Goal: Task Accomplishment & Management: Manage account settings

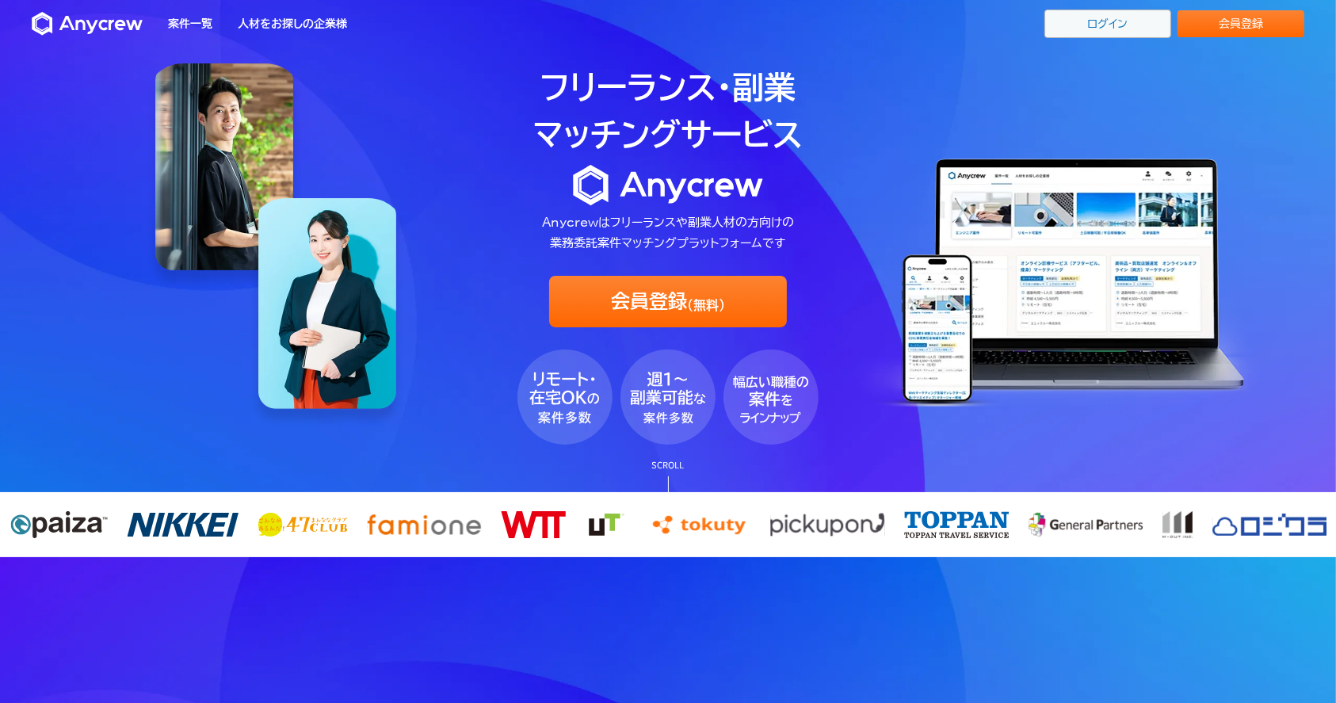
click at [1108, 26] on link "ログイン" at bounding box center [1108, 24] width 127 height 29
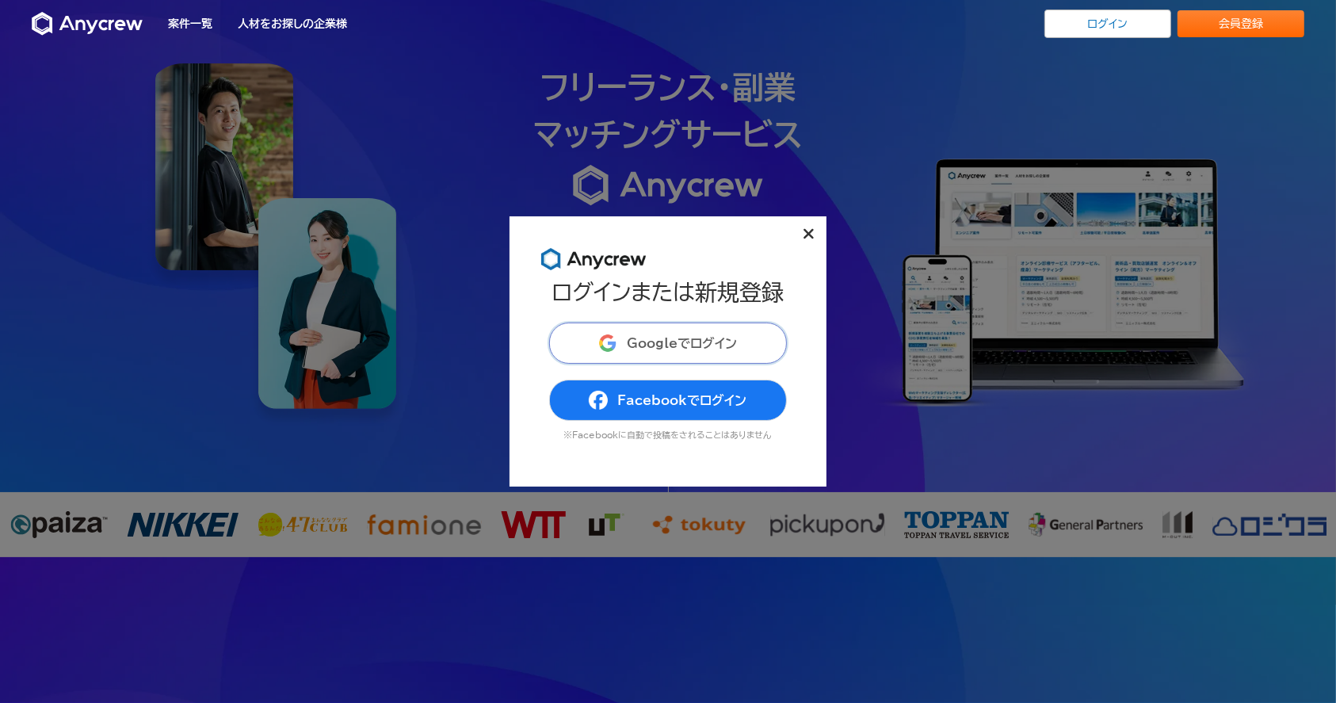
click at [721, 341] on span "Googleでログイン" at bounding box center [682, 343] width 110 height 13
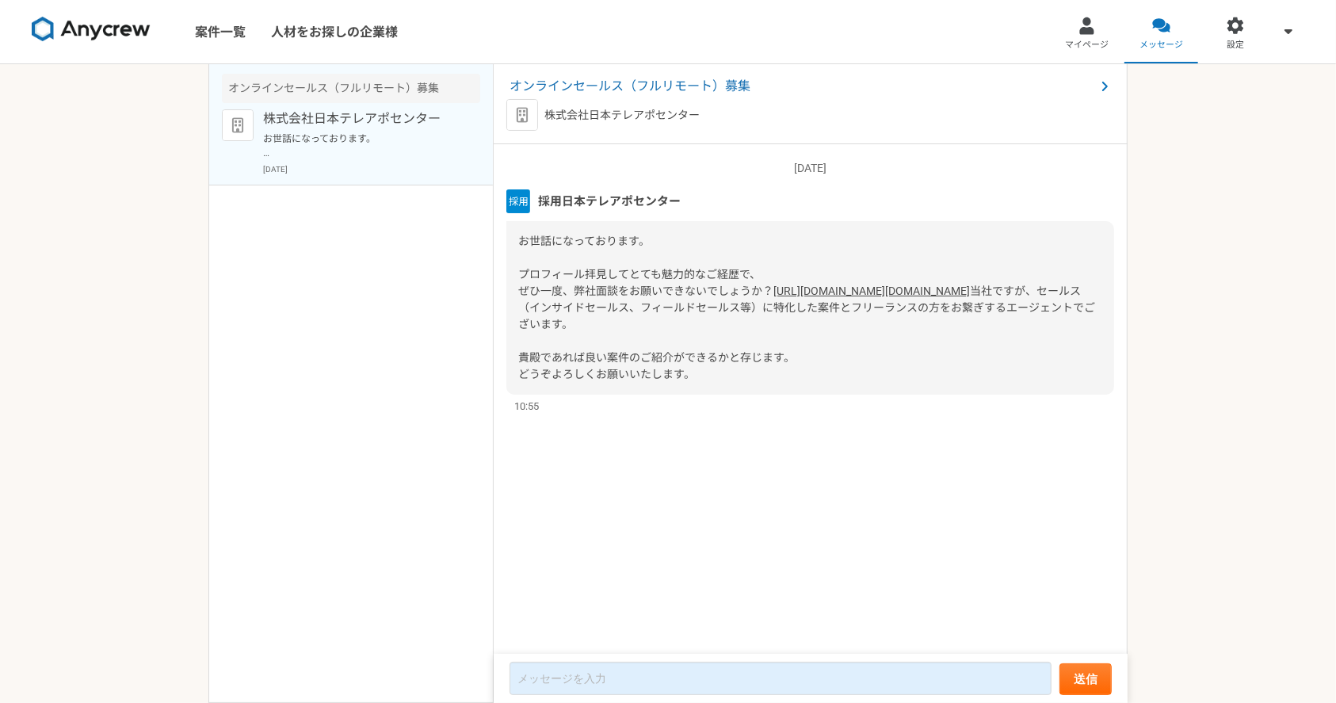
click at [773, 297] on link "[URL][DOMAIN_NAME][DOMAIN_NAME]" at bounding box center [871, 291] width 197 height 13
click at [581, 200] on span "採用日本テレアポセンター" at bounding box center [609, 201] width 143 height 17
click at [380, 120] on p "株式会社日本テレアポセンター" at bounding box center [361, 118] width 196 height 19
click at [87, 32] on img at bounding box center [91, 29] width 119 height 25
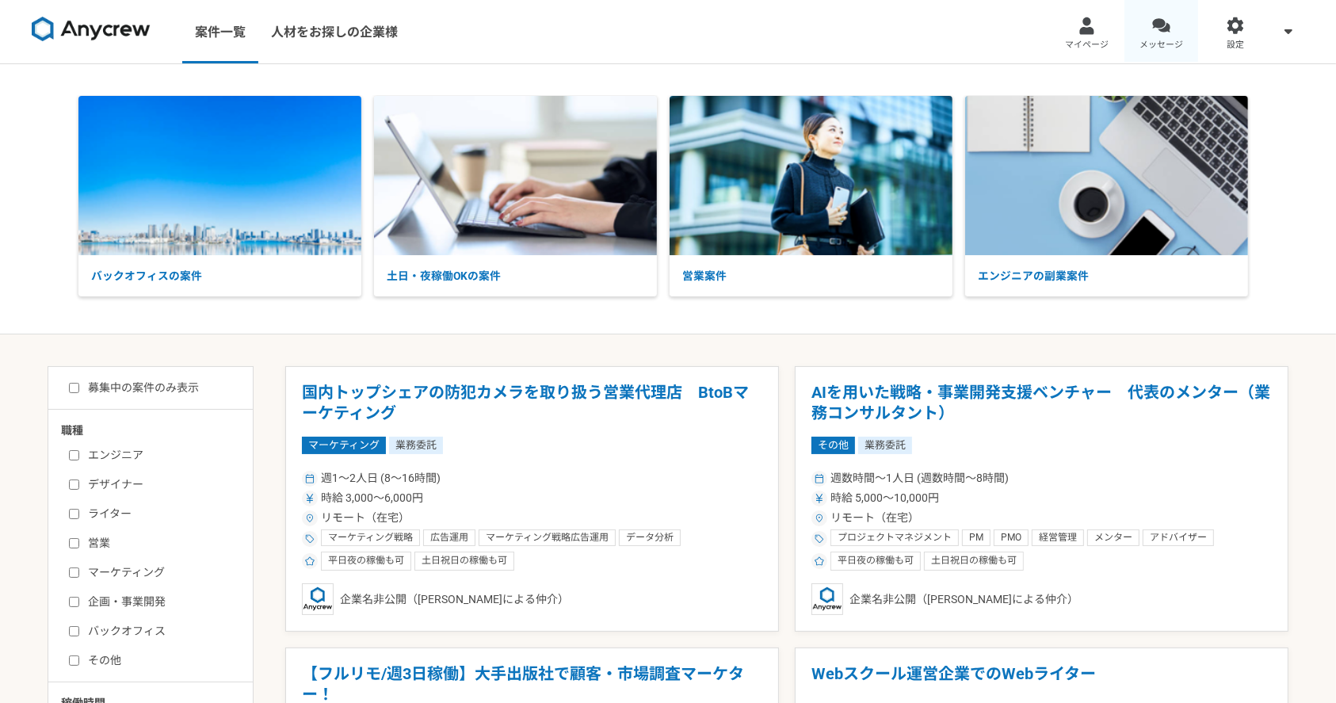
click at [1152, 44] on span "メッセージ" at bounding box center [1162, 45] width 44 height 13
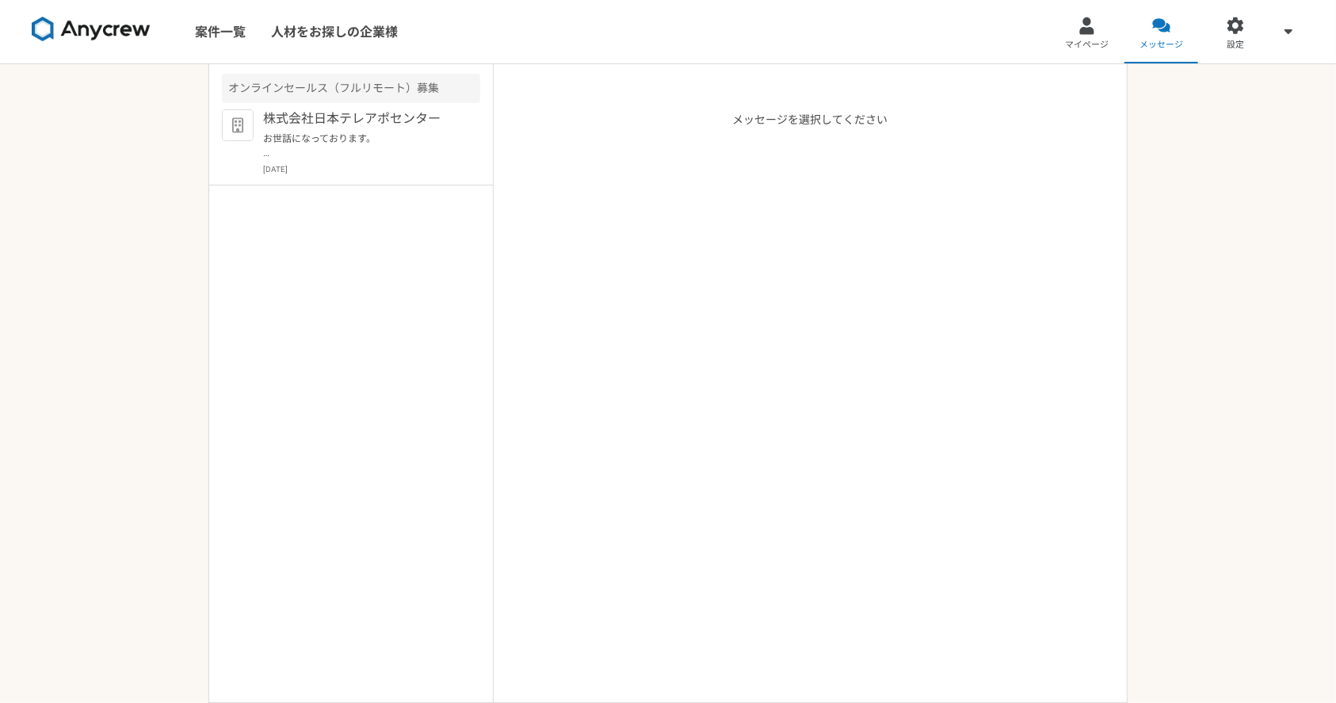
click at [114, 14] on link at bounding box center [91, 32] width 132 height 44
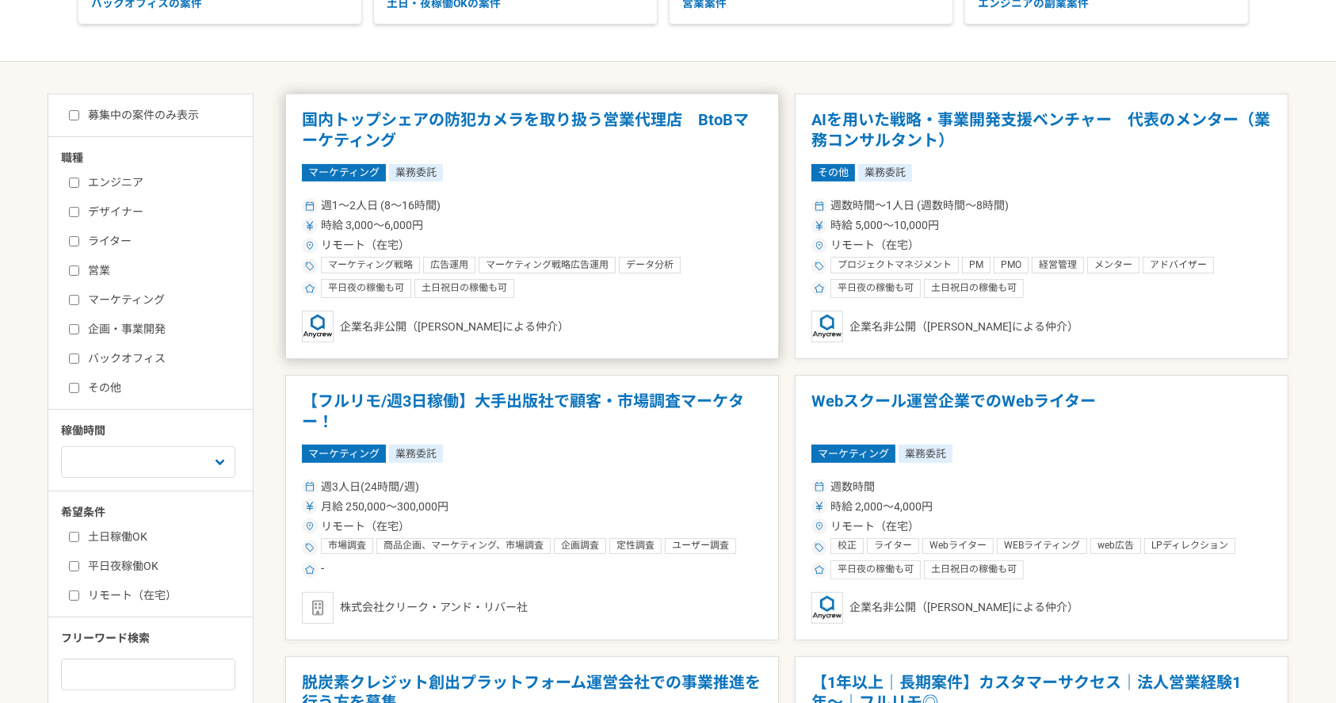
scroll to position [317, 0]
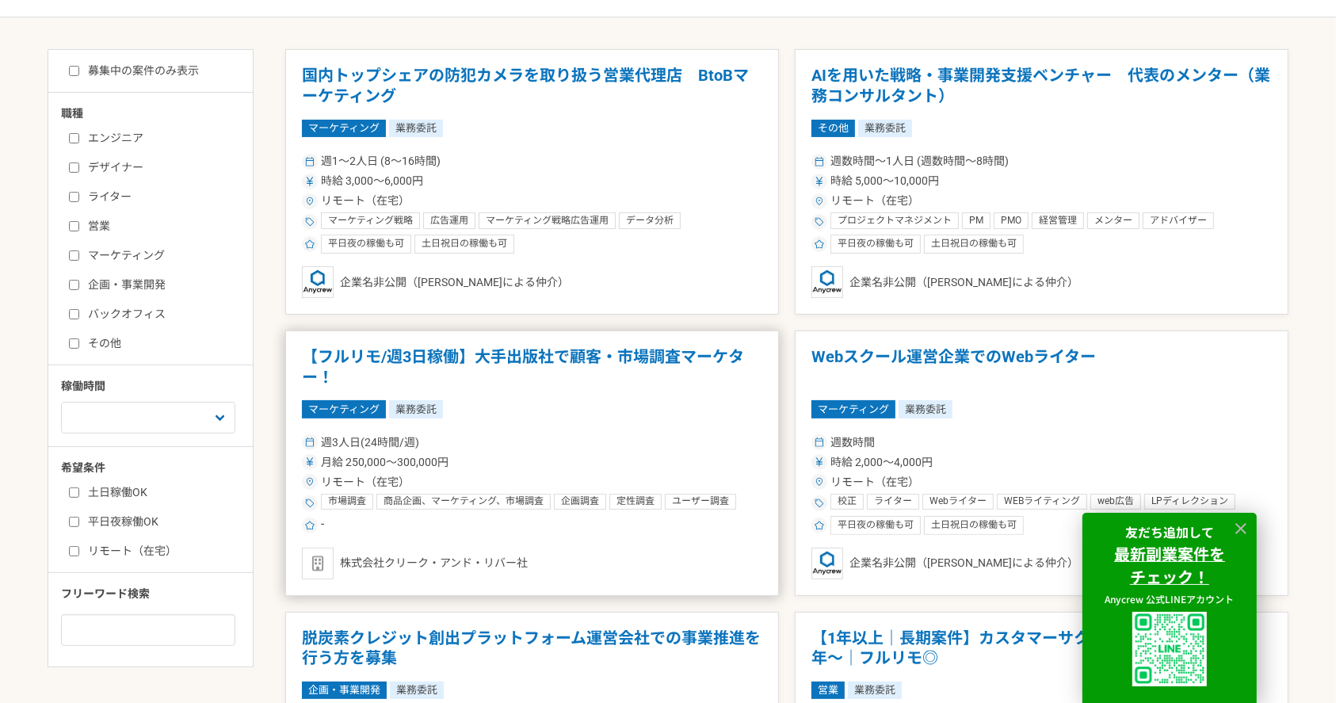
click at [495, 365] on h1 "【フルリモ/週3日稼働】大手出版社で顧客・市場調査マーケター！" at bounding box center [532, 367] width 460 height 40
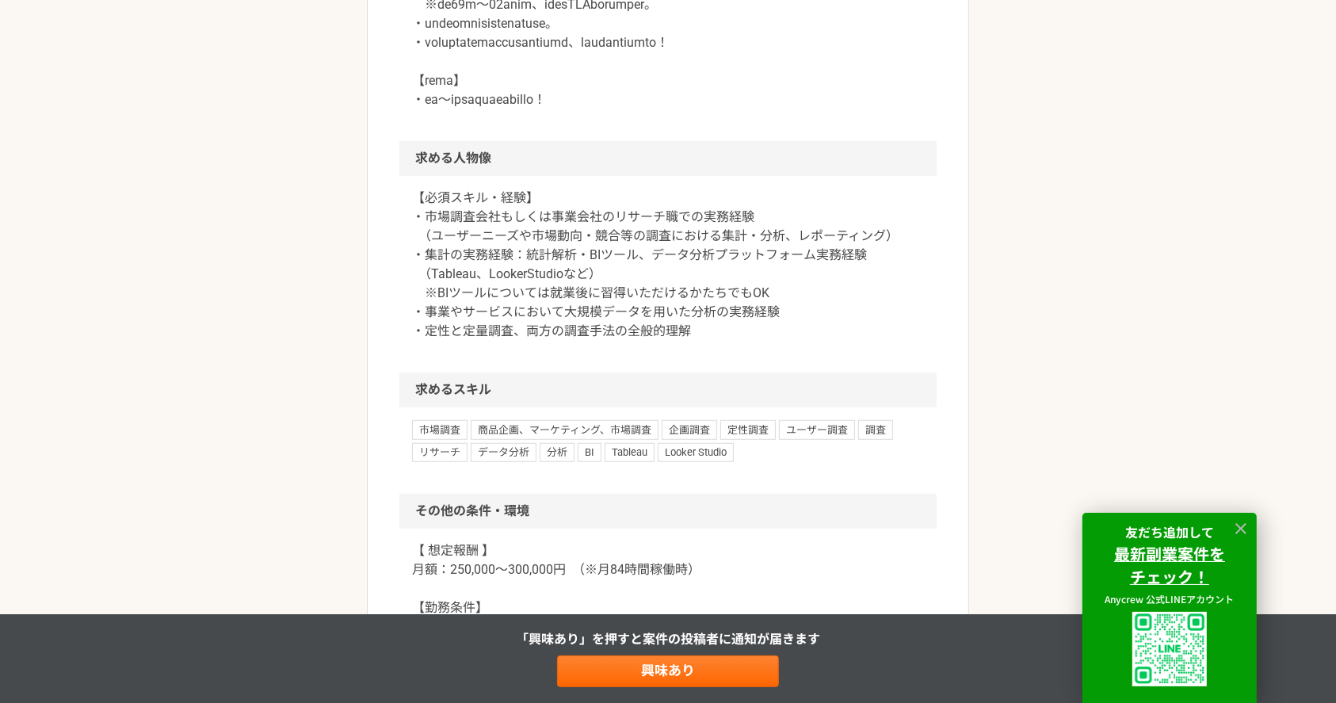
scroll to position [1268, 0]
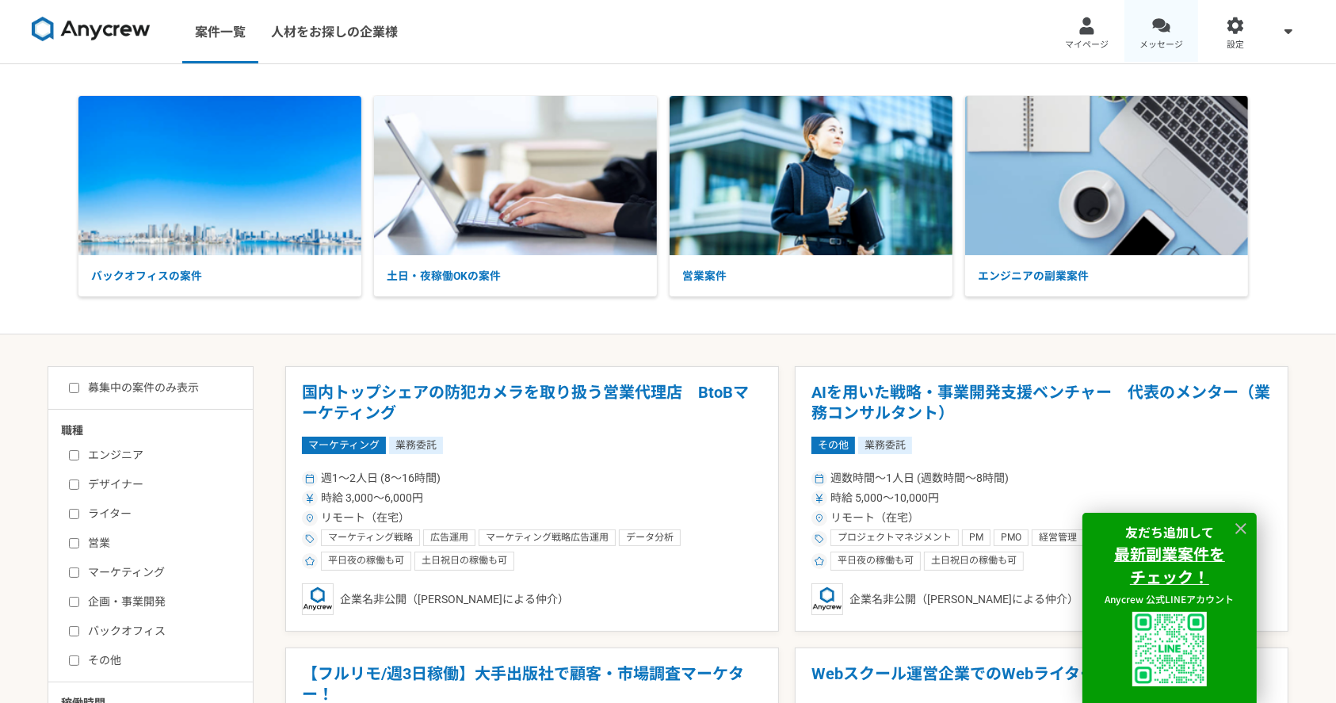
click at [1154, 20] on div at bounding box center [1161, 26] width 18 height 18
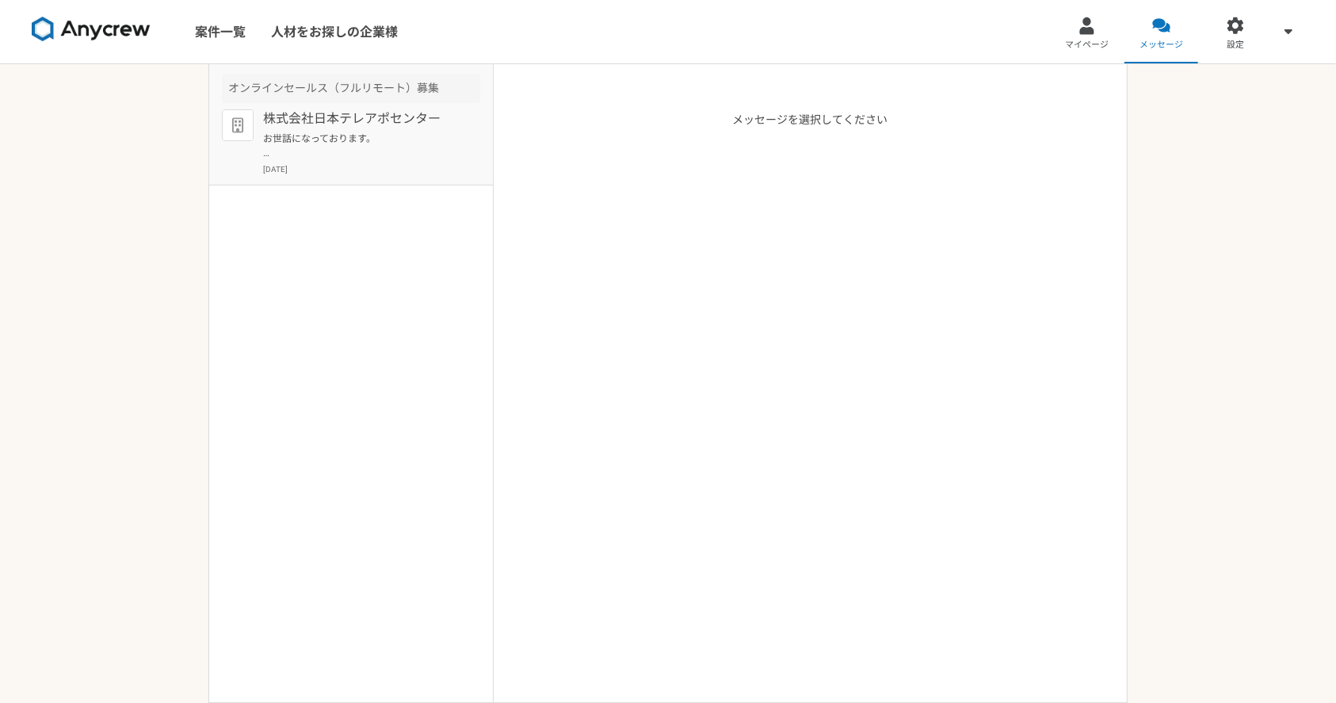
click at [371, 172] on p "2025年8月29日" at bounding box center [371, 169] width 217 height 12
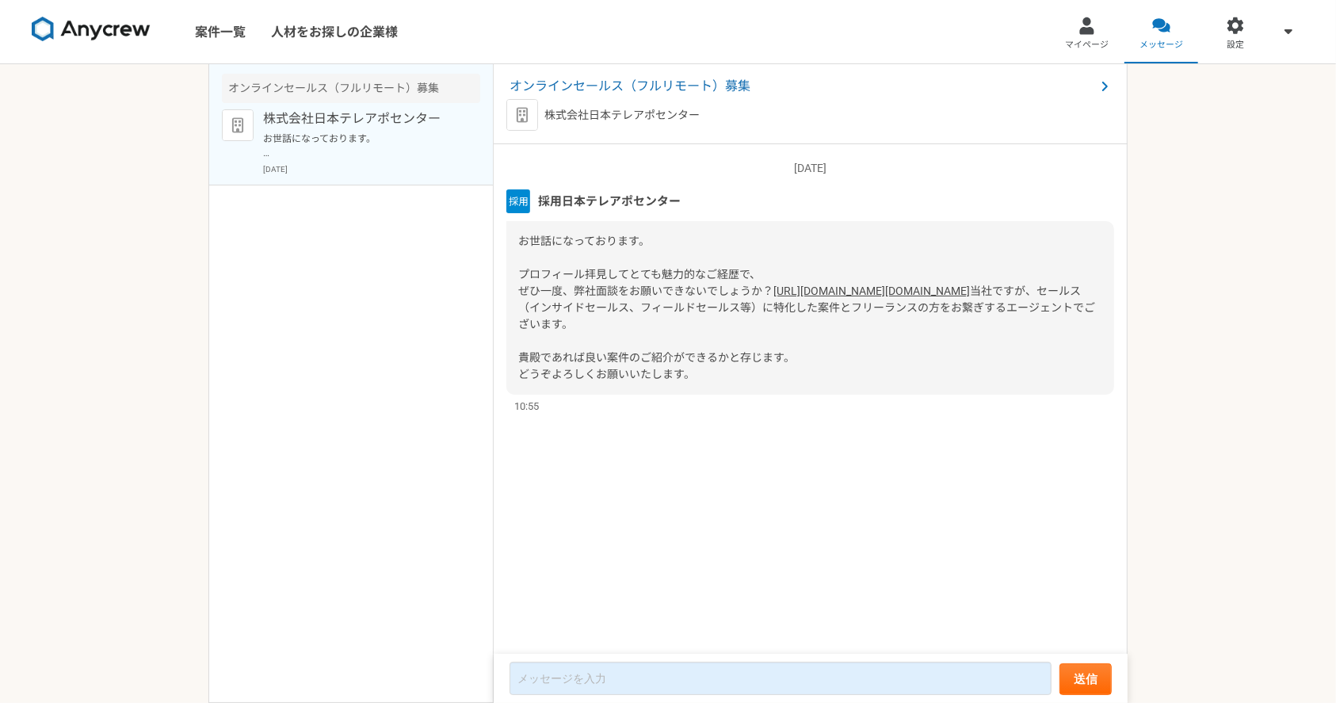
click at [1085, 48] on span "マイページ" at bounding box center [1087, 45] width 44 height 13
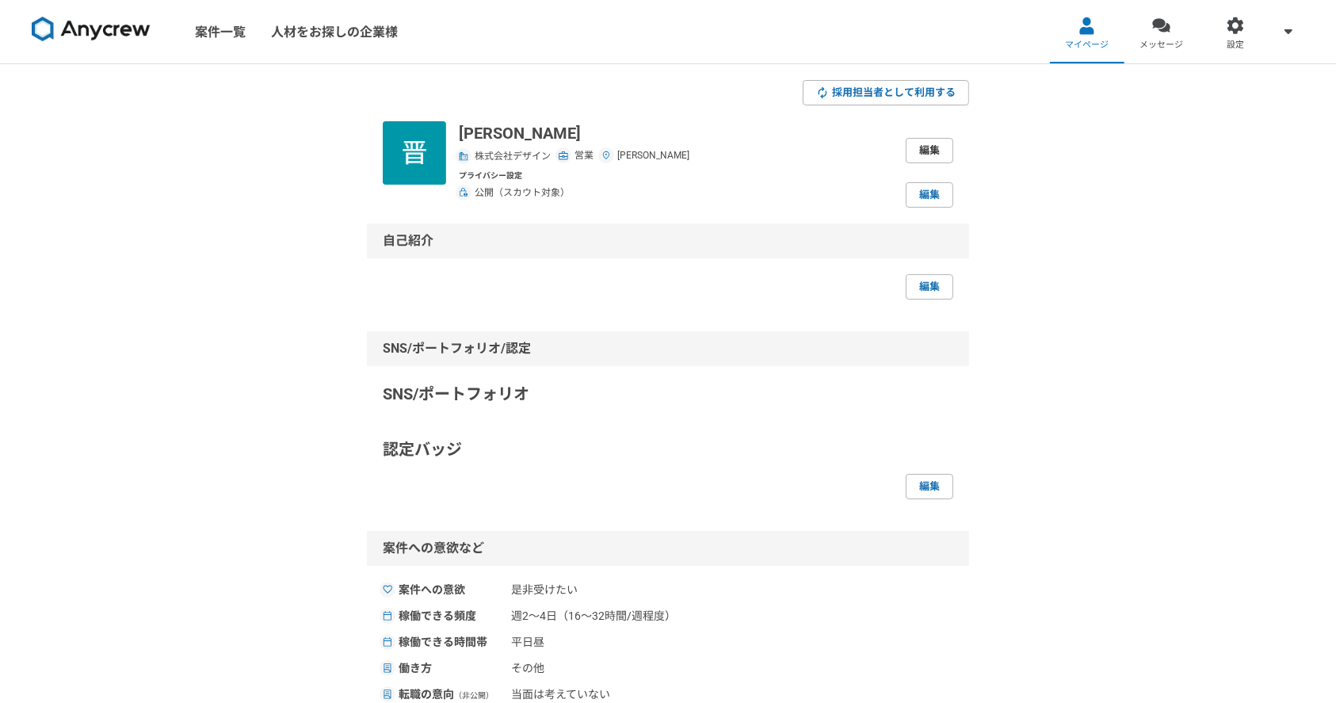
click at [925, 144] on link "編集" at bounding box center [930, 150] width 48 height 25
select select "13"
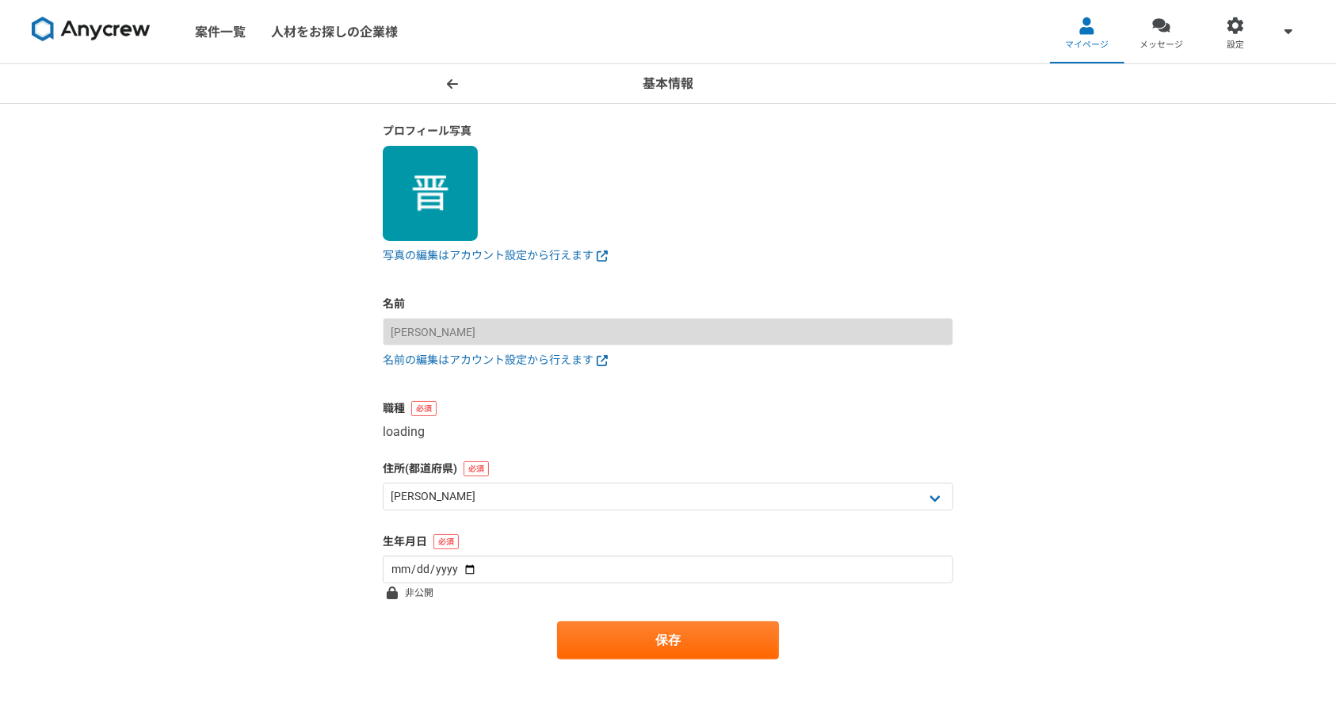
select select "4"
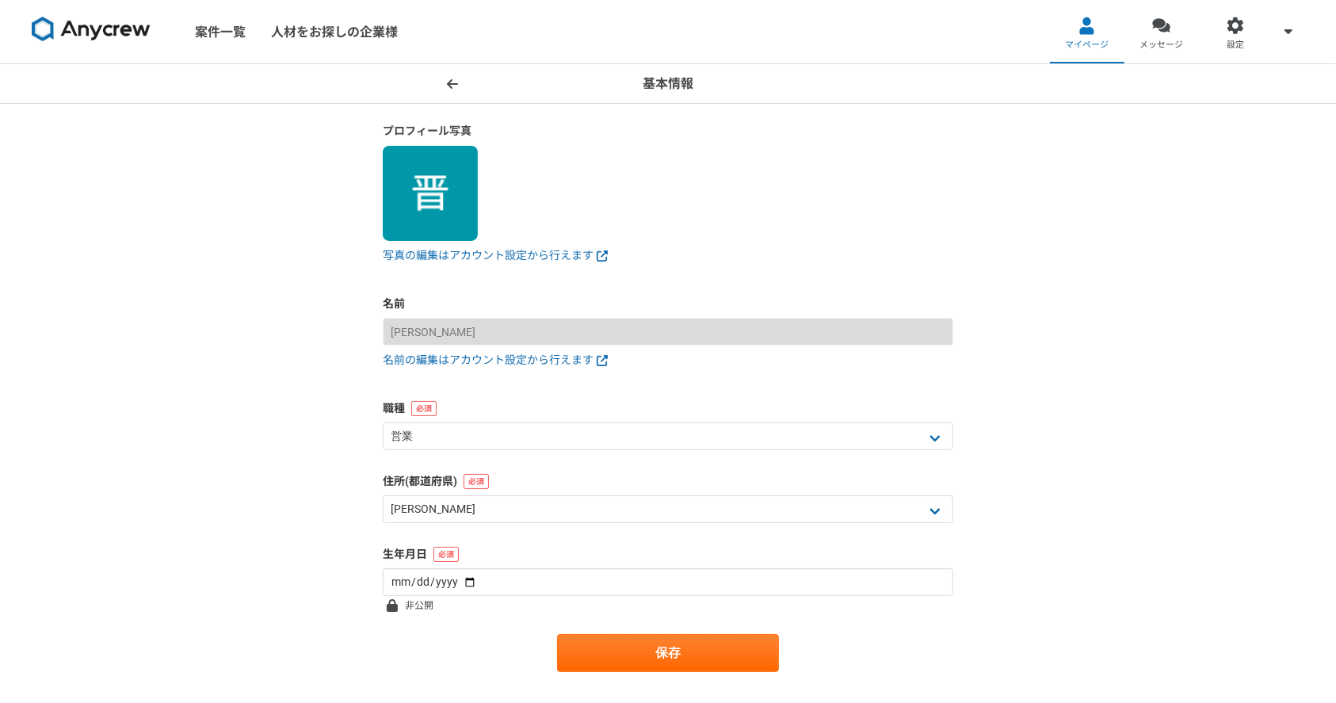
click at [454, 82] on icon at bounding box center [452, 84] width 11 height 13
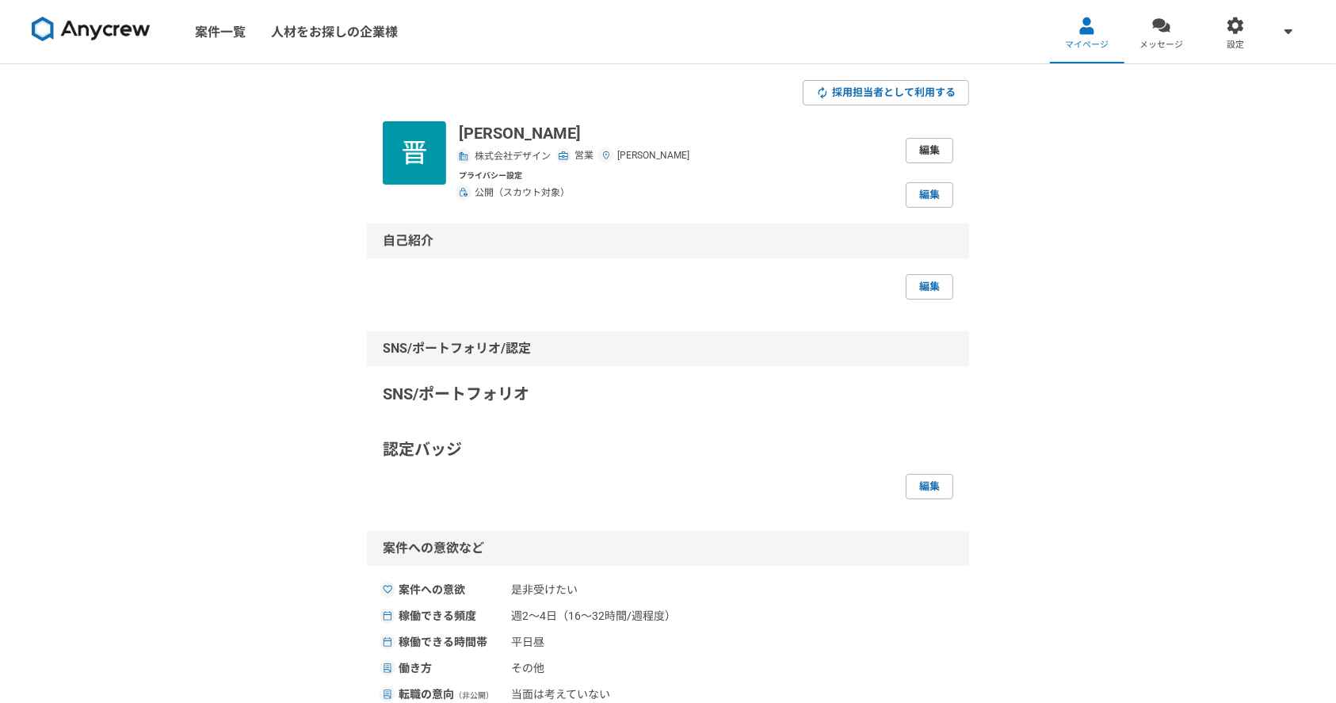
click at [931, 152] on link "編集" at bounding box center [930, 150] width 48 height 25
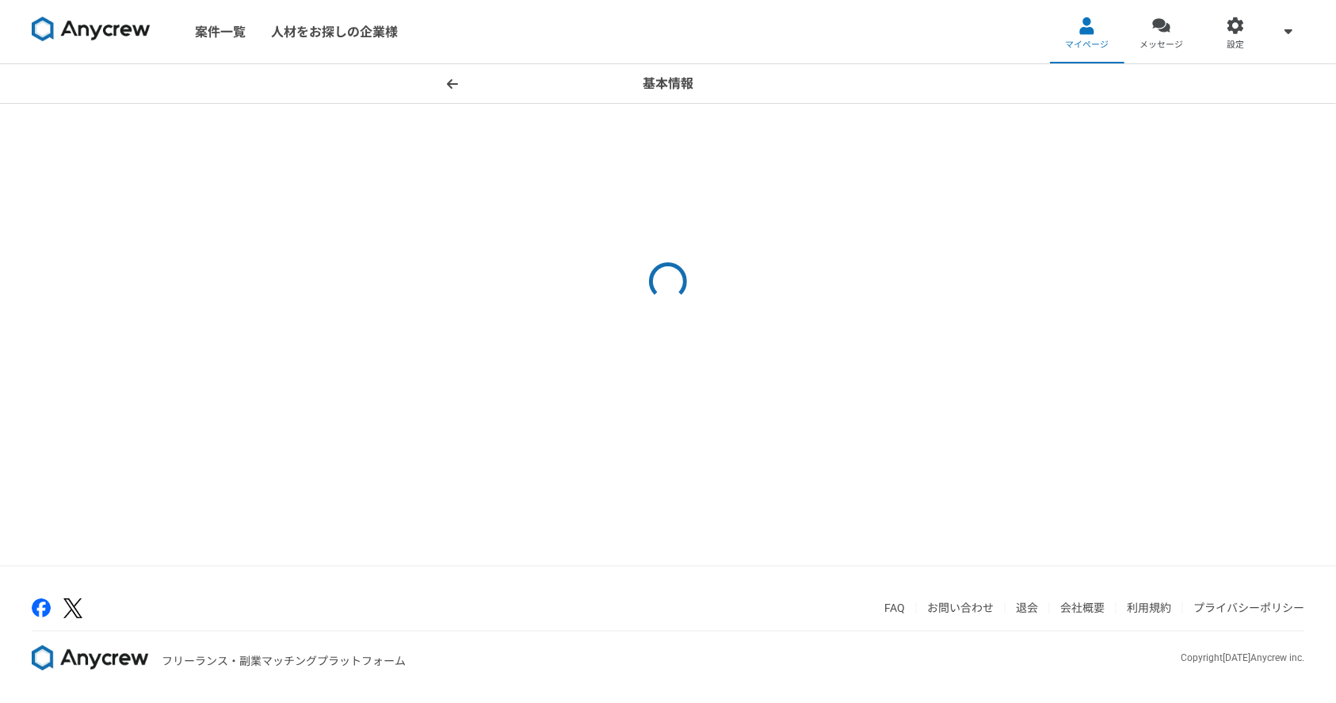
select select "4"
select select "13"
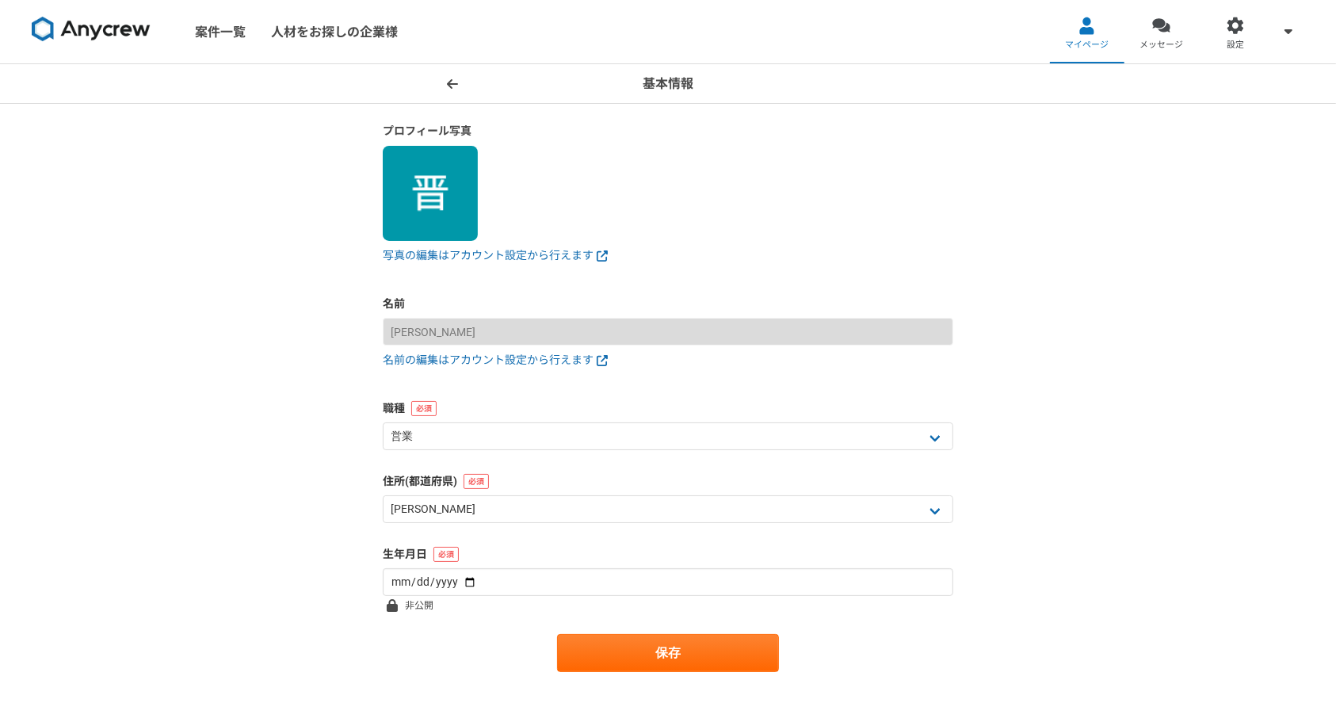
click at [447, 82] on icon at bounding box center [452, 84] width 11 height 13
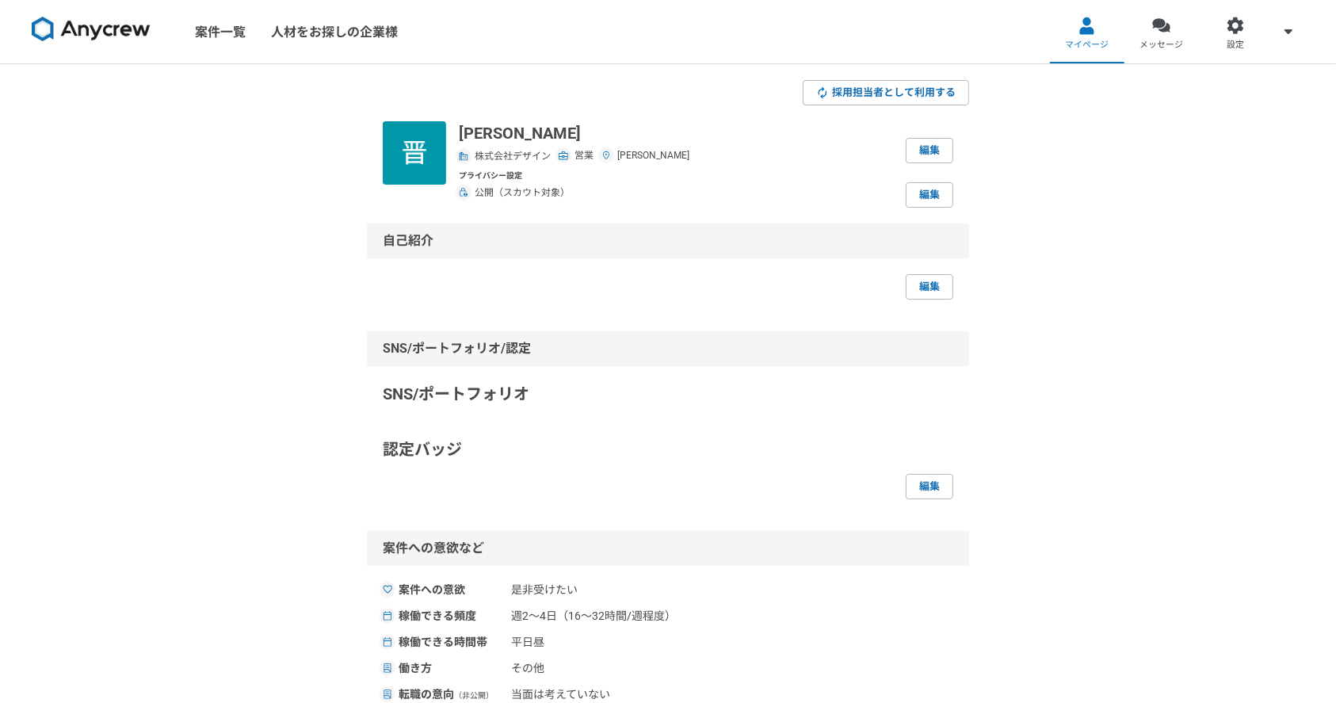
click at [903, 212] on section "採用担当者として利用する 功刀晋 株式会社デザイン 営業 東京都 編集 プライバシー設定 公開（スカウト対象） 編集 自己紹介 編集 SNS/ポートフォリオ/…" at bounding box center [668, 629] width 602 height 1098
click at [950, 201] on link "編集" at bounding box center [930, 194] width 48 height 25
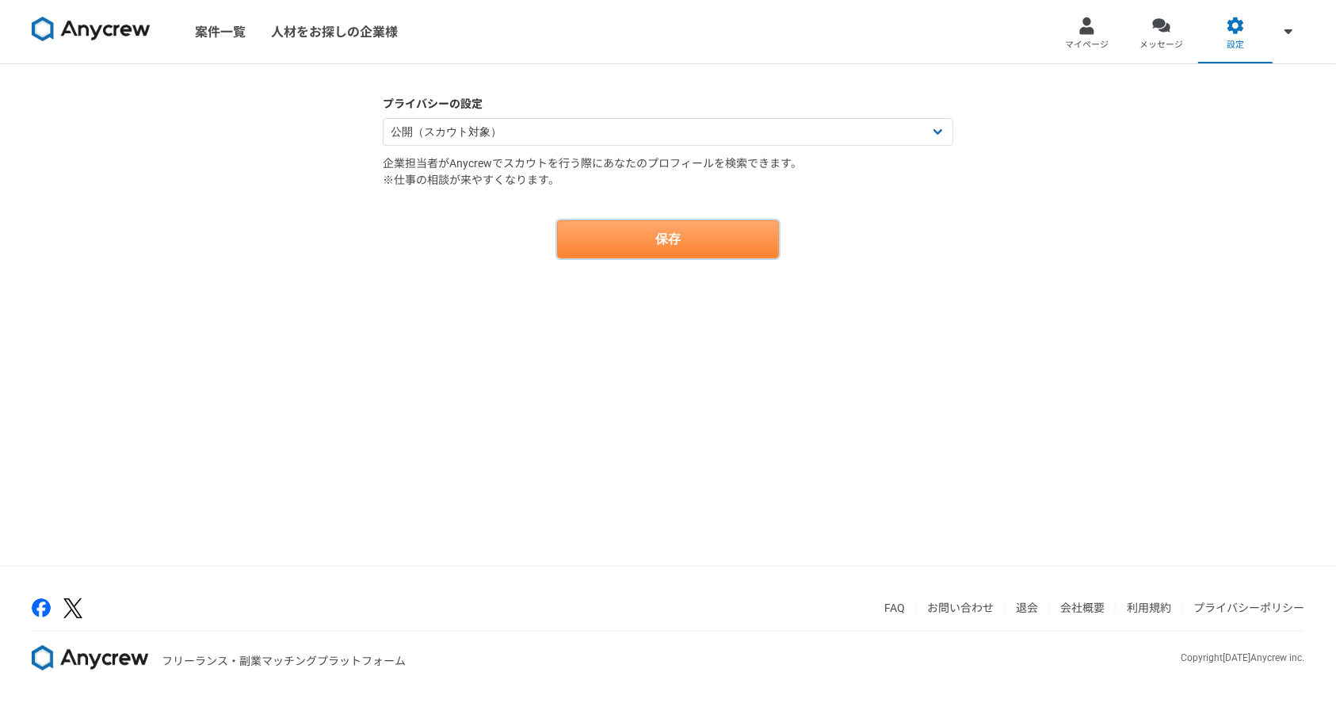
click at [674, 239] on button "保存" at bounding box center [668, 239] width 222 height 38
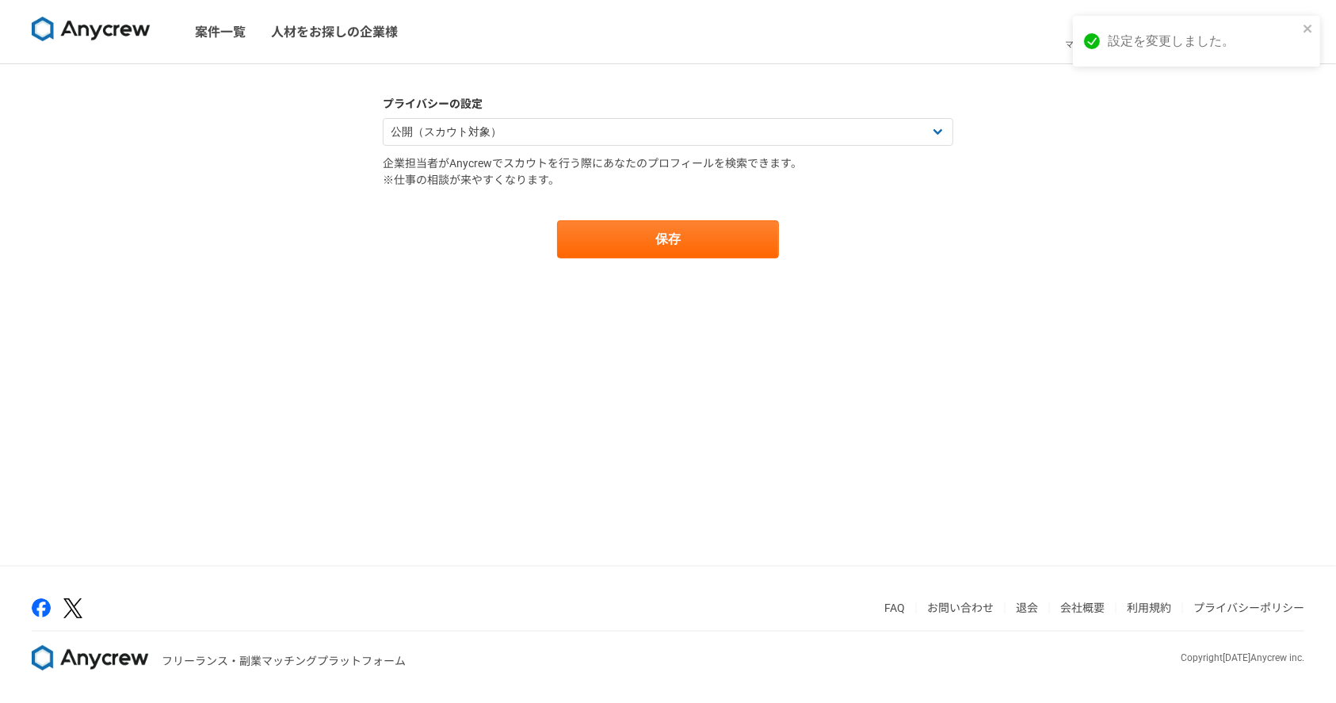
click at [125, 33] on img at bounding box center [91, 29] width 119 height 25
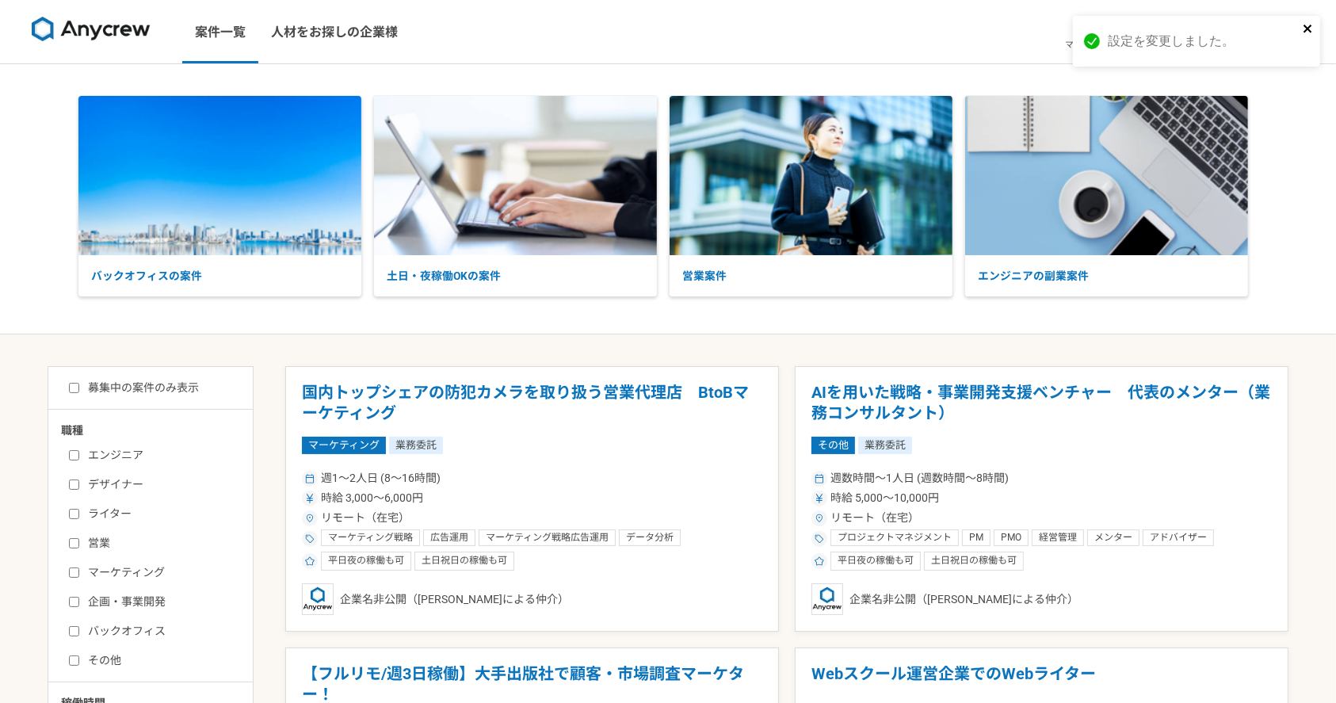
click at [1311, 29] on icon "close" at bounding box center [1308, 28] width 11 height 13
click at [1091, 44] on span "マイページ" at bounding box center [1087, 45] width 44 height 13
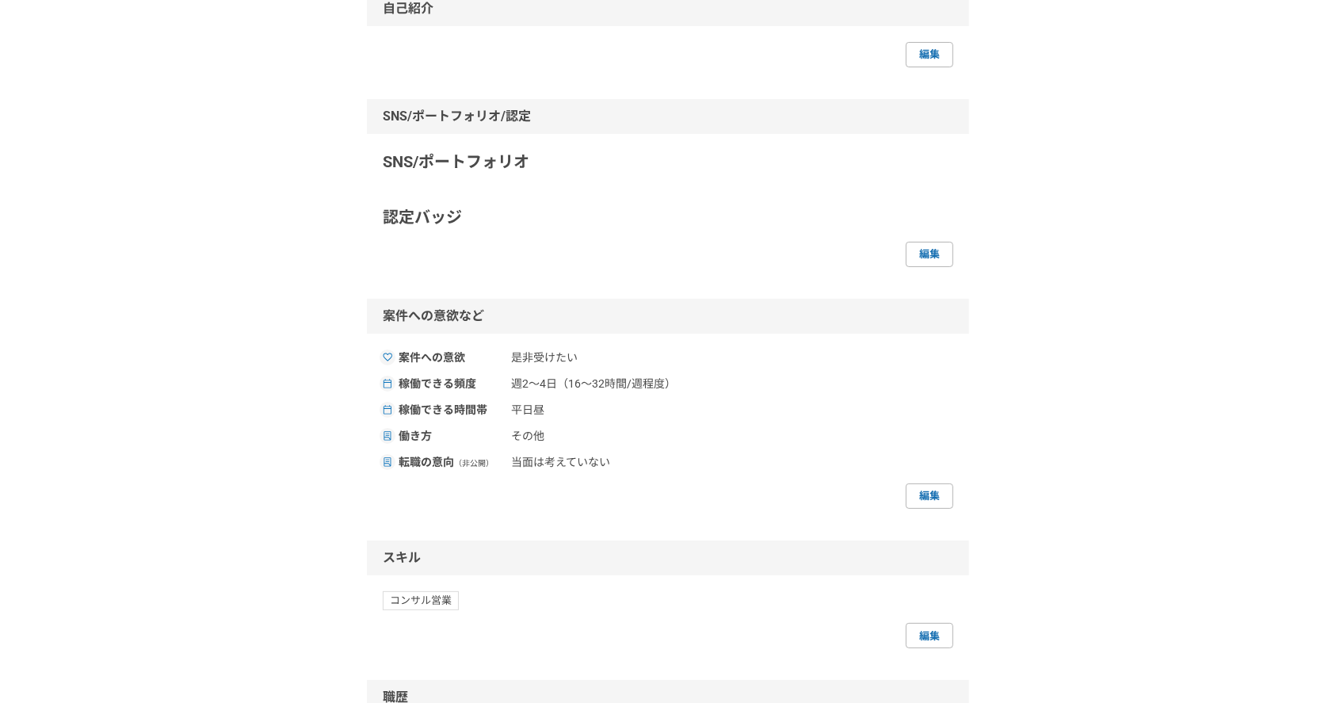
scroll to position [528, 0]
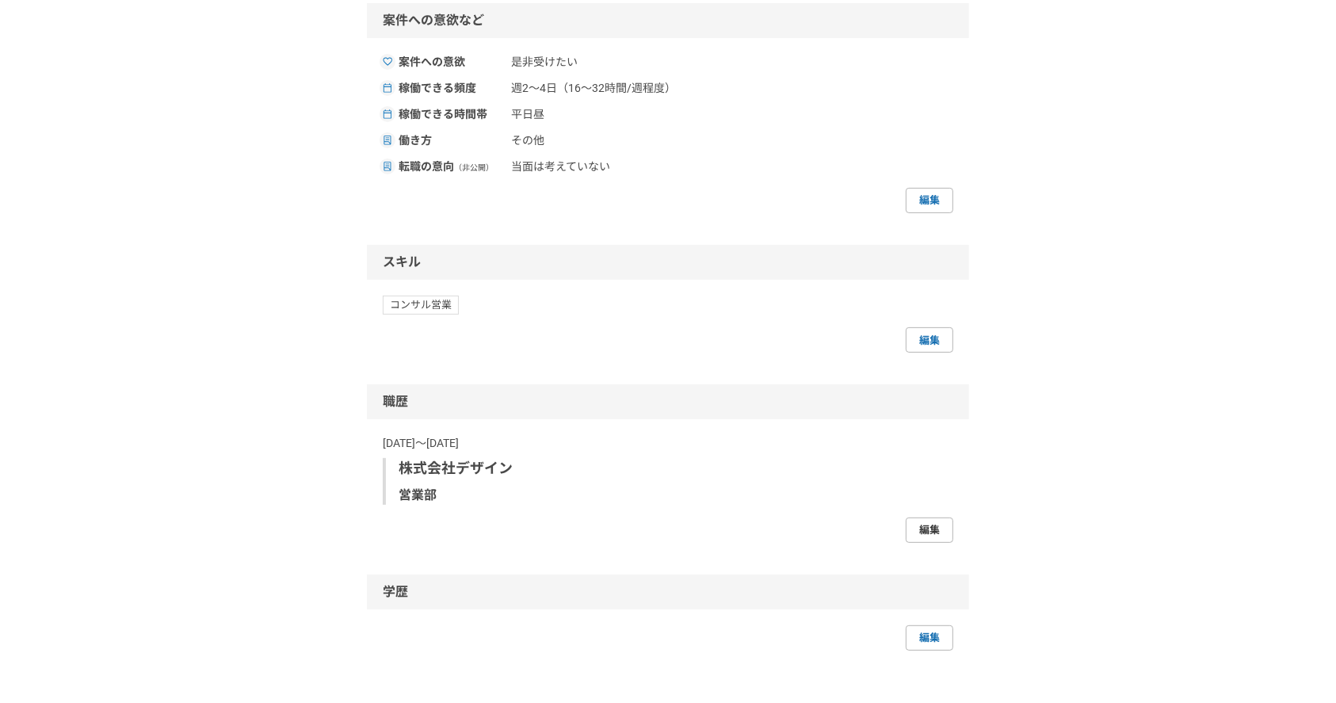
click at [914, 529] on link "編集" at bounding box center [930, 530] width 48 height 25
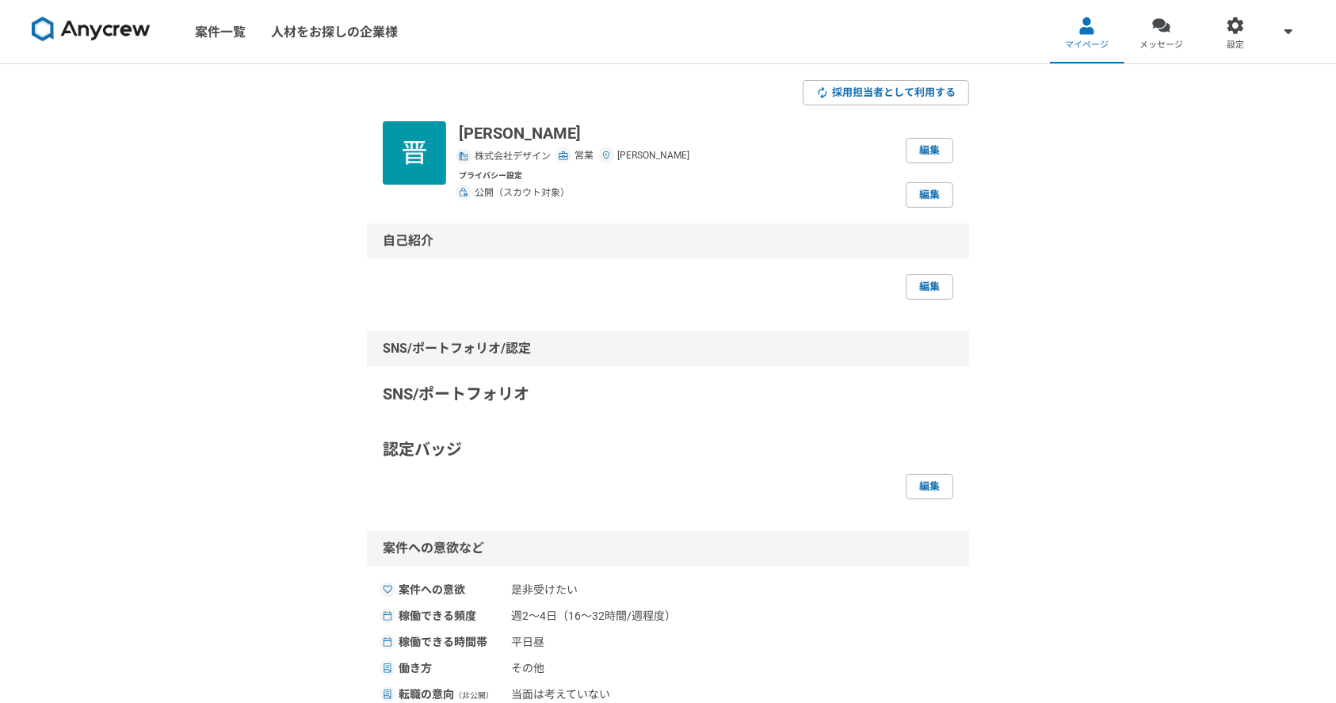
select select "2020"
select select "2024"
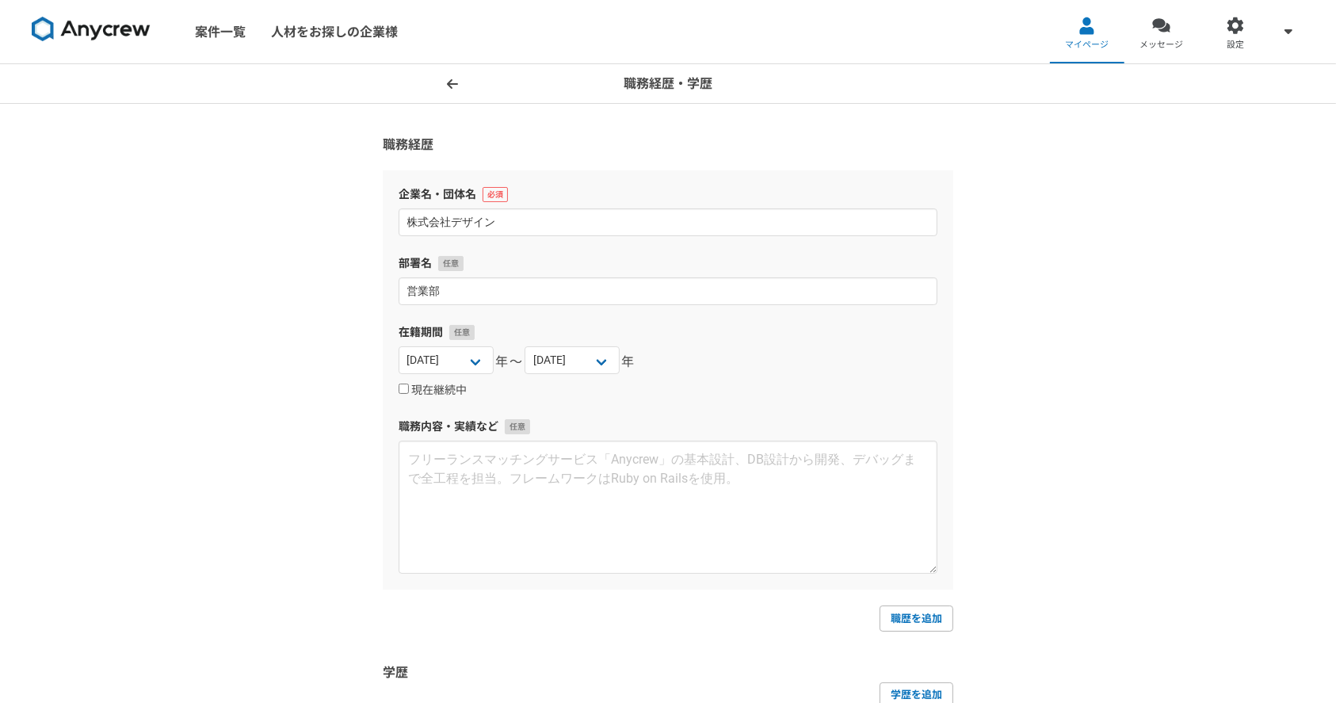
click at [788, 406] on div "企業名・団体名 株式会社デザイン 部署名 営業部 在籍期間 2025 2024 2023 2022 2021 2020 2019 2018 2017 2016…" at bounding box center [668, 379] width 571 height 419
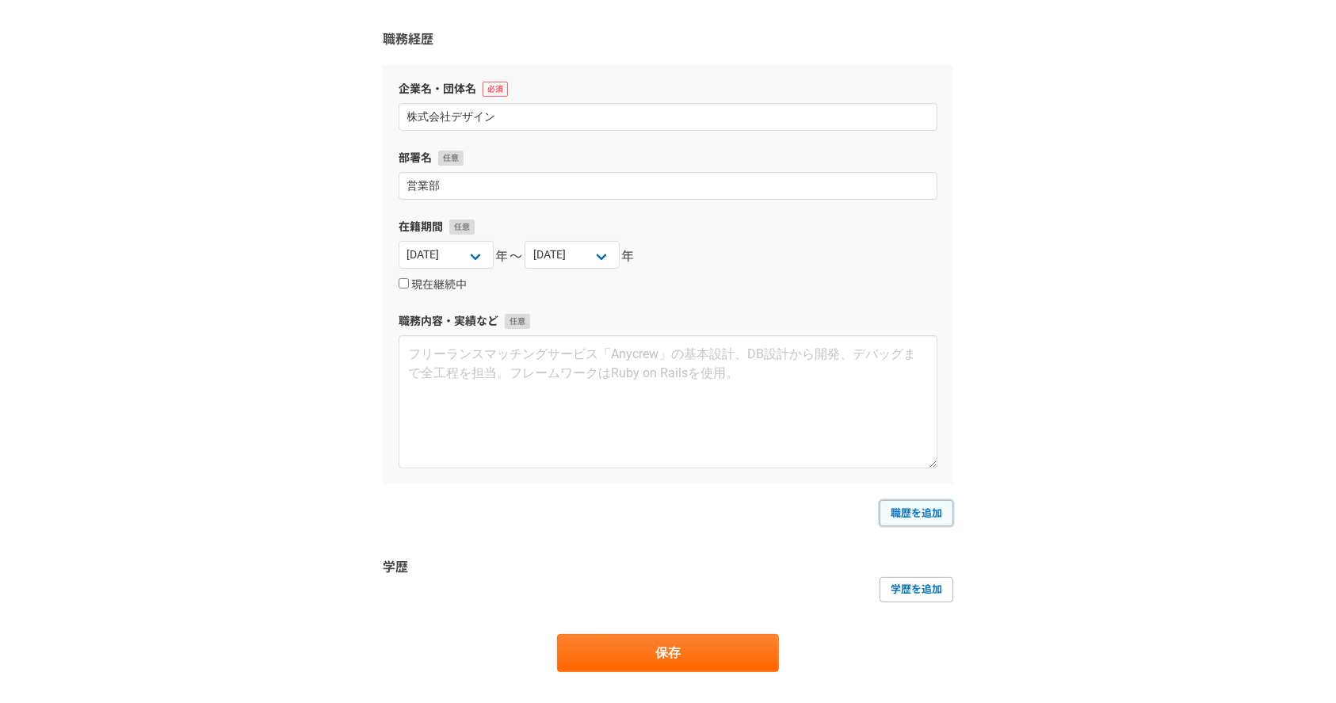
click at [911, 510] on link "職歴を追加" at bounding box center [917, 512] width 74 height 25
select select
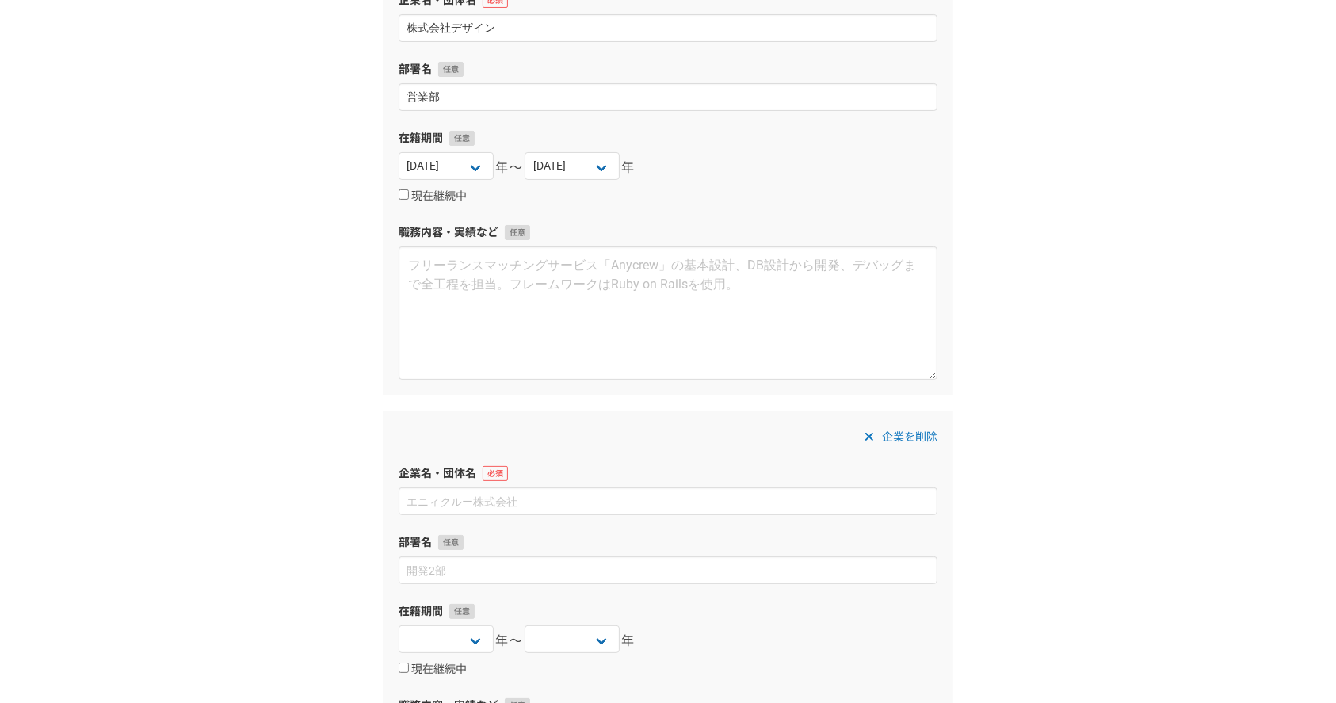
scroll to position [317, 0]
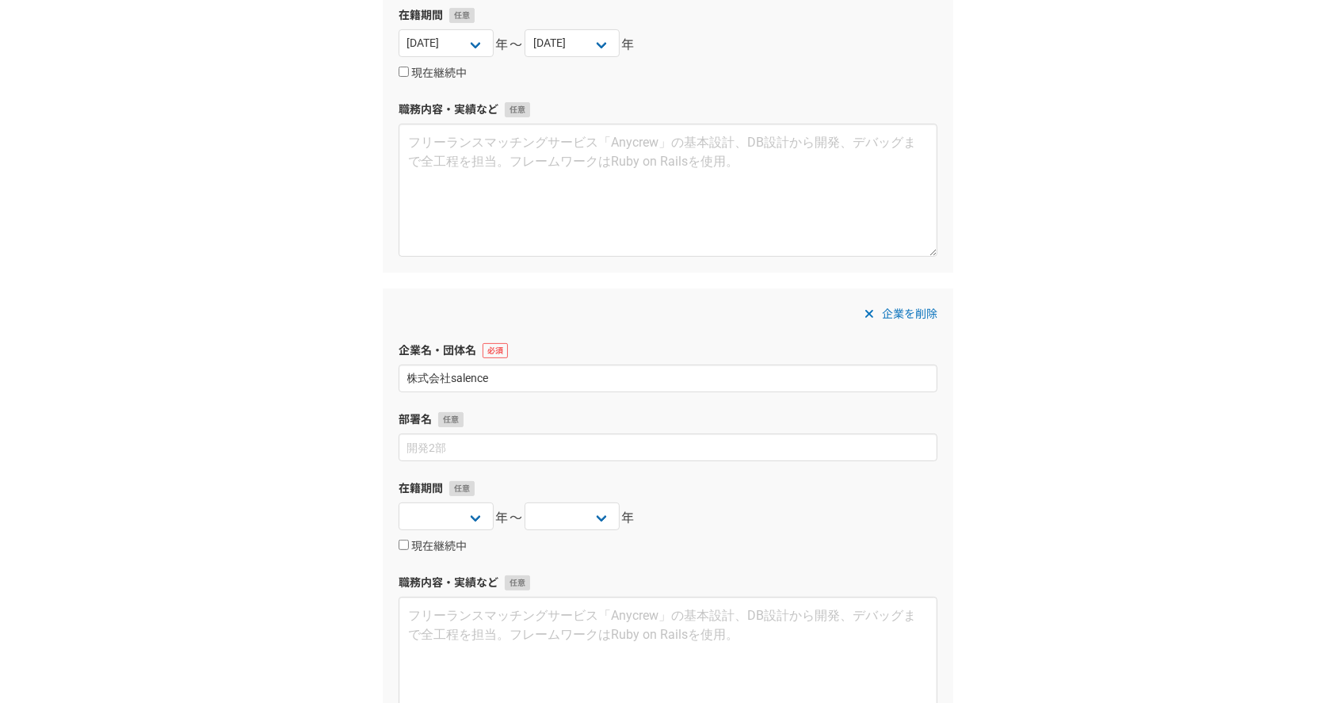
type input "株式会社salence"
click at [1069, 398] on div "職務経歴・学歴 職務経歴 企業名・団体名 株式会社デザイン 部署名 営業部 在籍期間 2025 2024 2023 2022 2021 2020 2019 2…" at bounding box center [668, 372] width 1336 height 1250
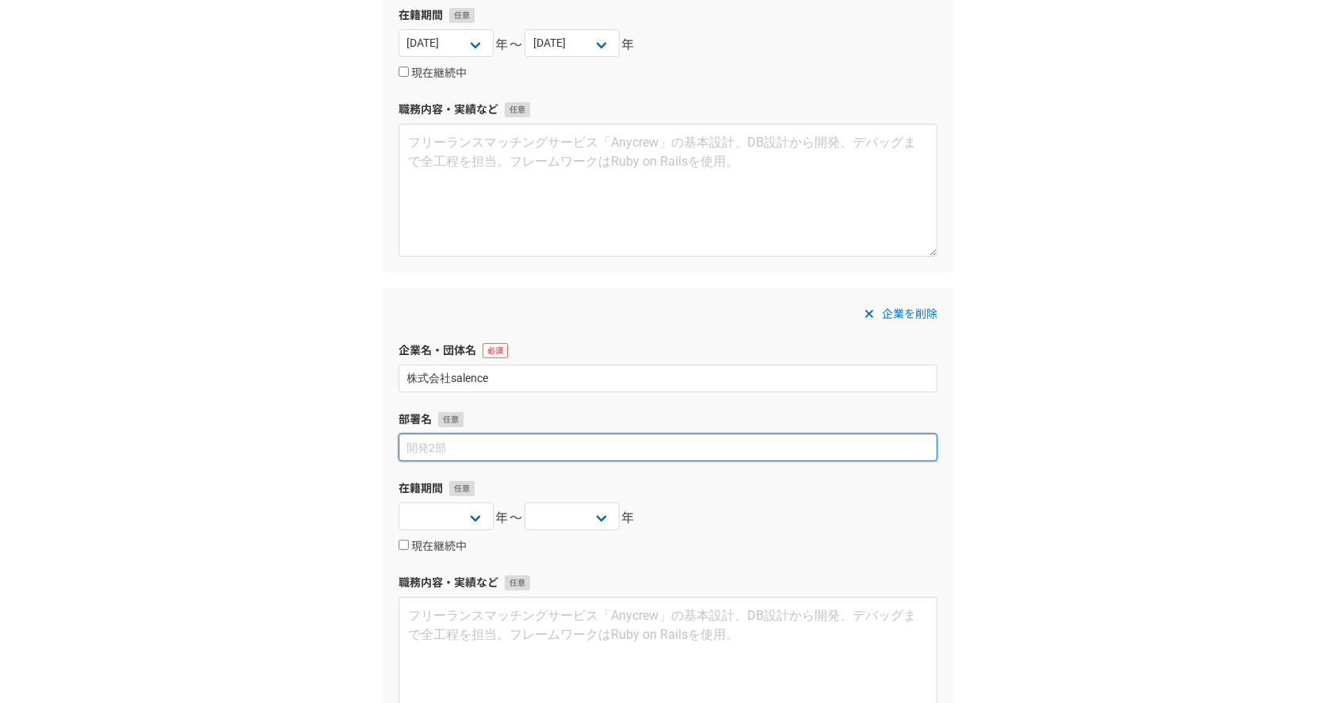
click at [926, 441] on input at bounding box center [668, 448] width 539 height 28
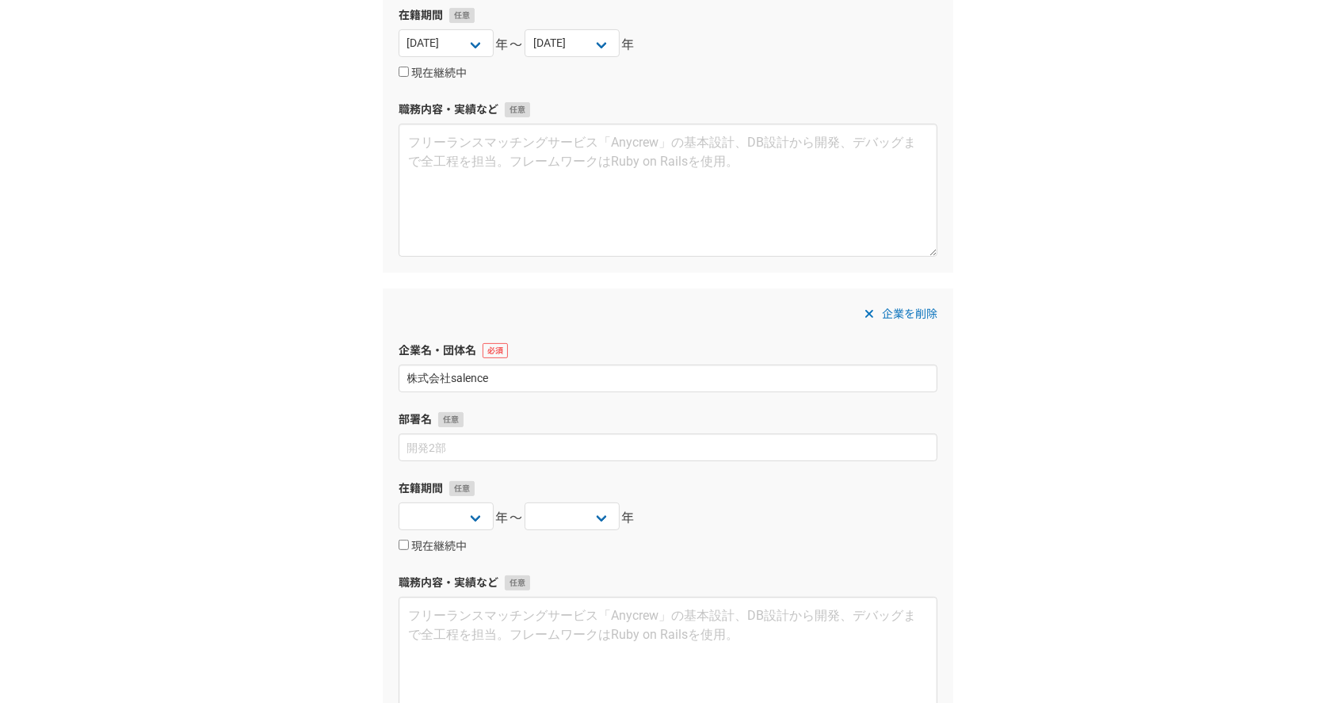
click at [1006, 499] on div "職務経歴・学歴 職務経歴 企業名・団体名 株式会社デザイン 部署名 営業部 在籍期間 2025 2024 2023 2022 2021 2020 2019 2…" at bounding box center [668, 372] width 1336 height 1250
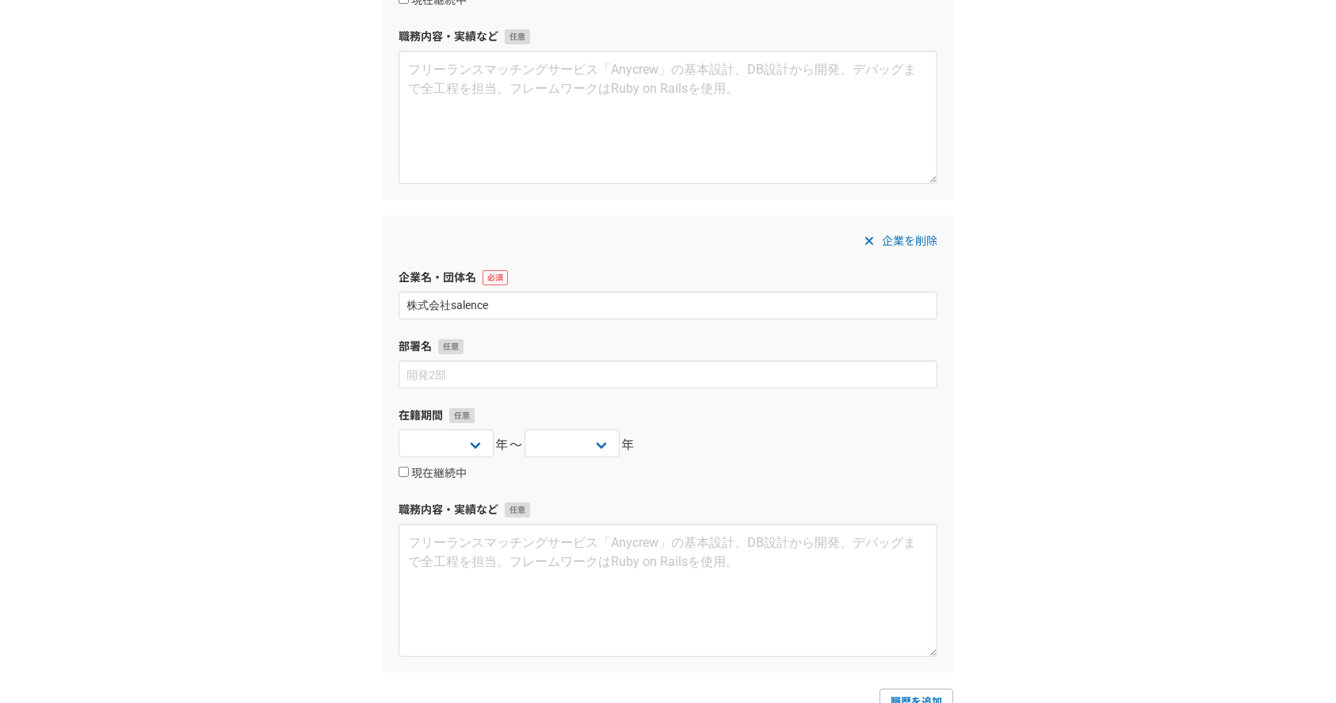
scroll to position [422, 0]
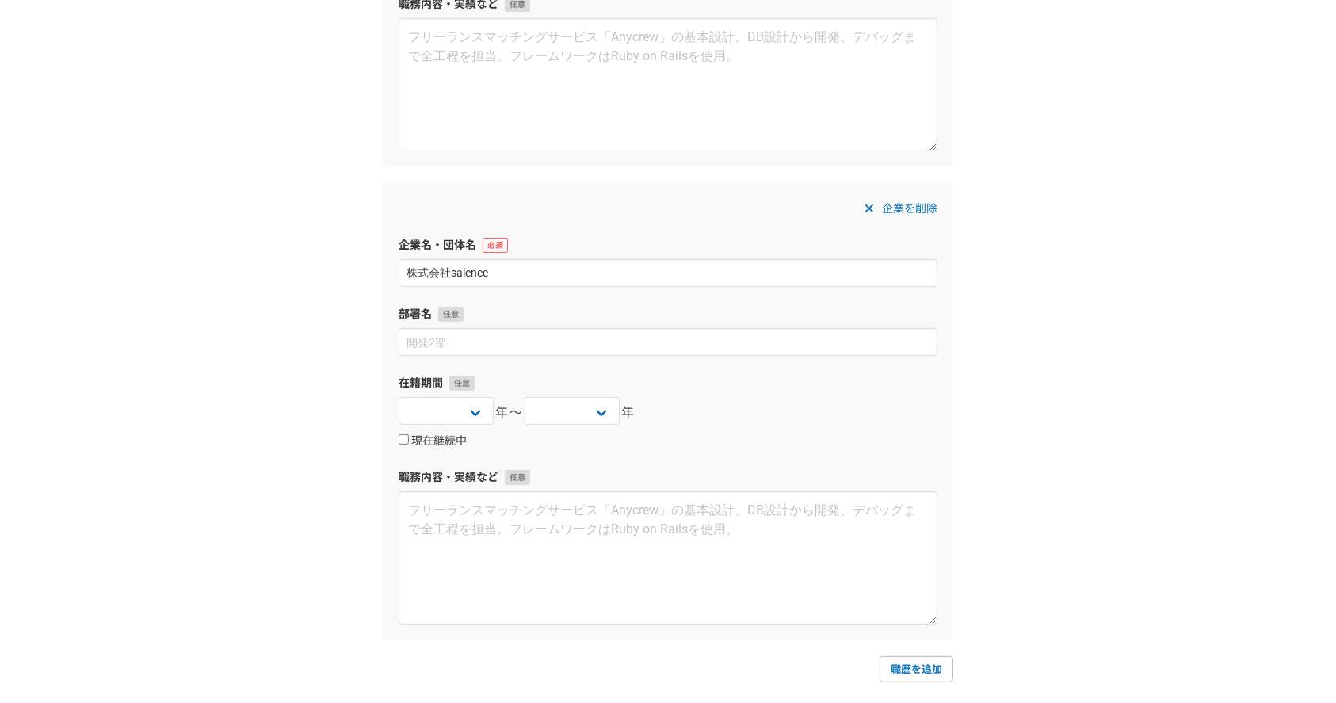
click at [412, 437] on label "現在継続中" at bounding box center [433, 441] width 68 height 14
click at [409, 437] on input "現在継続中" at bounding box center [404, 439] width 10 height 10
checkbox input "true"
click at [659, 460] on div "企業を削除 企業名・団体名 株式会社salence 部署名 在籍期間 2025 2024 2023 2022 2021 2020 2019 2018 2017…" at bounding box center [668, 411] width 571 height 457
click at [925, 658] on link "職歴を追加" at bounding box center [917, 668] width 74 height 25
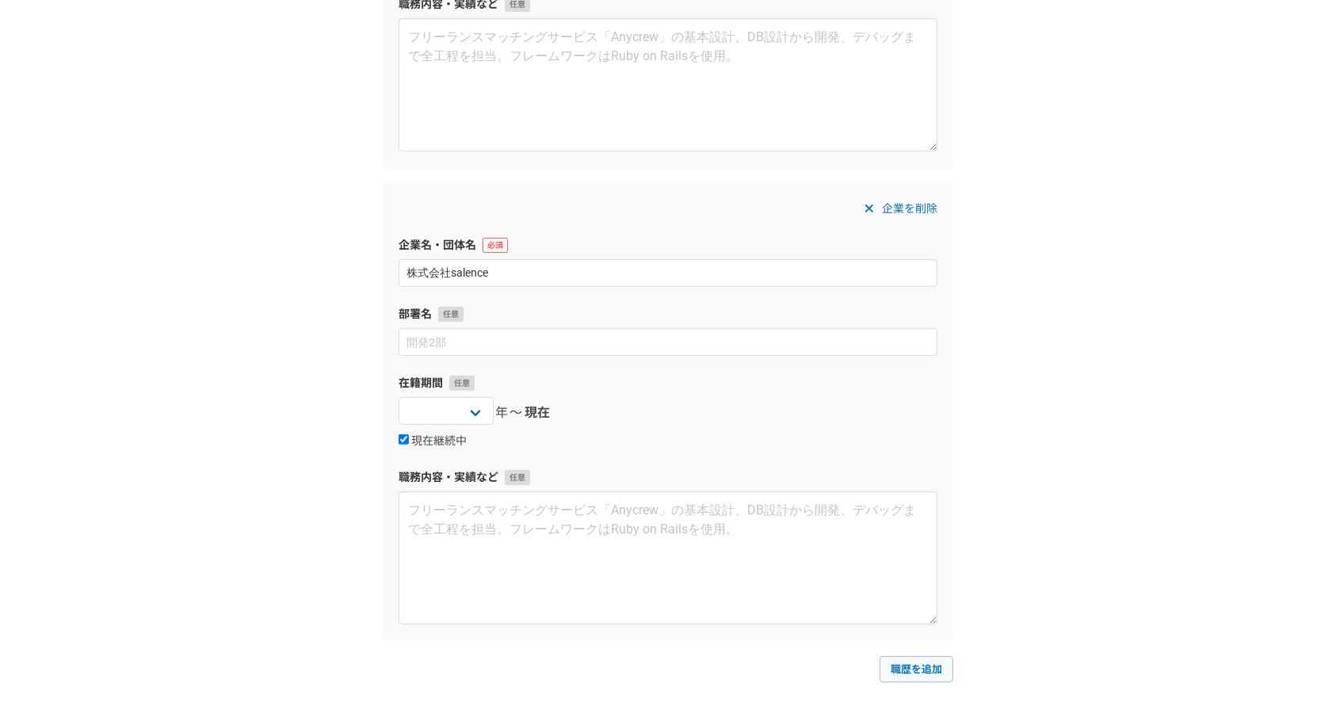
select select
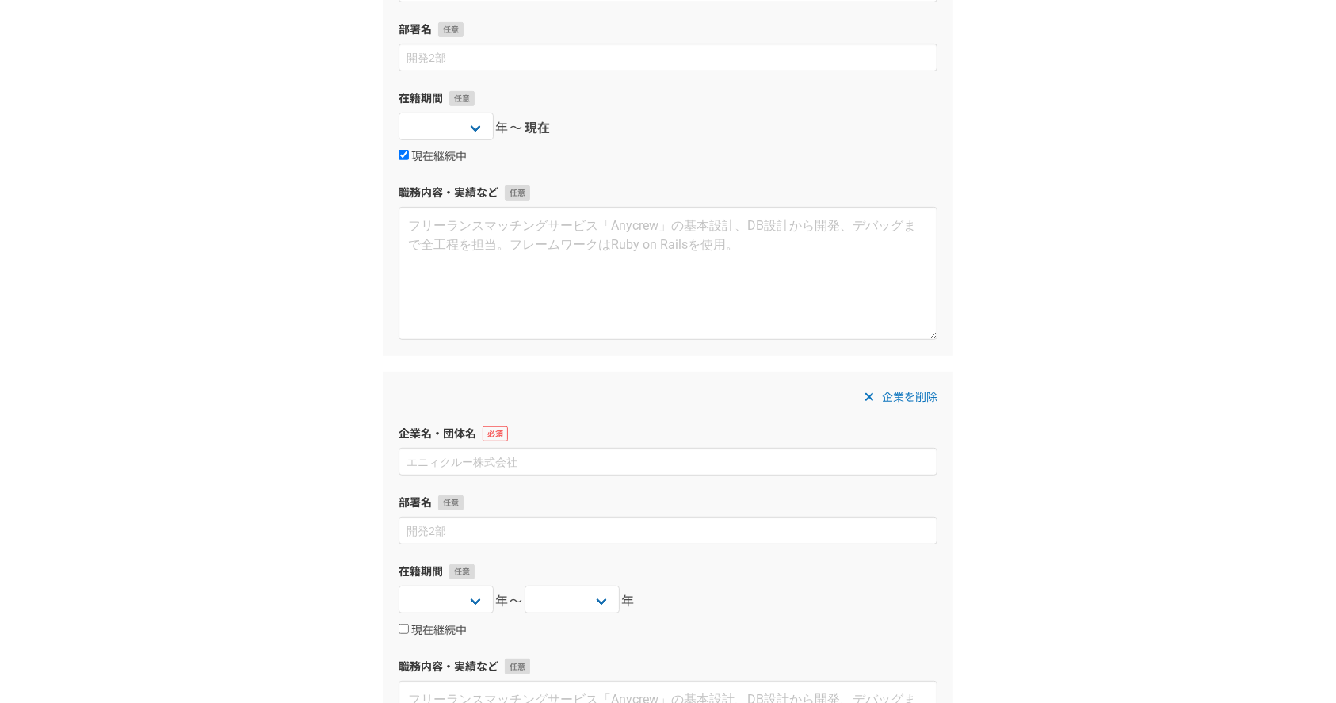
scroll to position [711, 0]
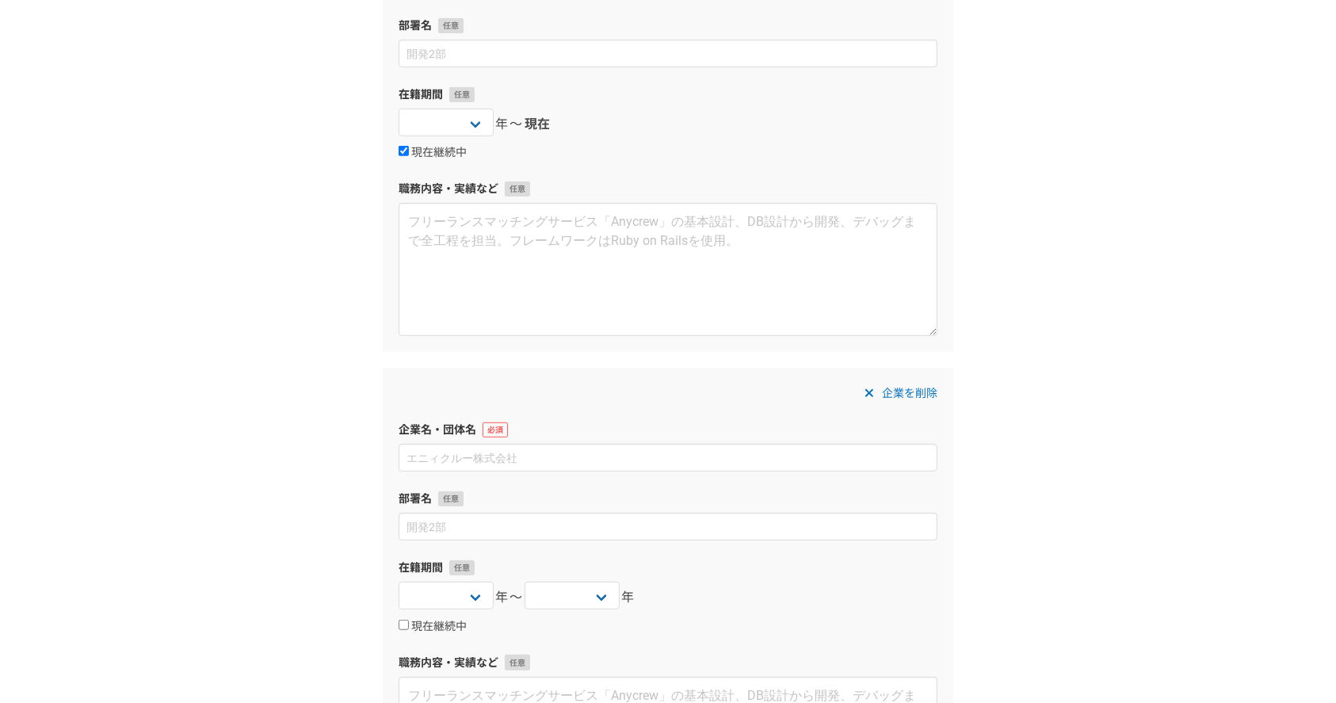
click at [907, 397] on span "企業を削除" at bounding box center [909, 393] width 55 height 19
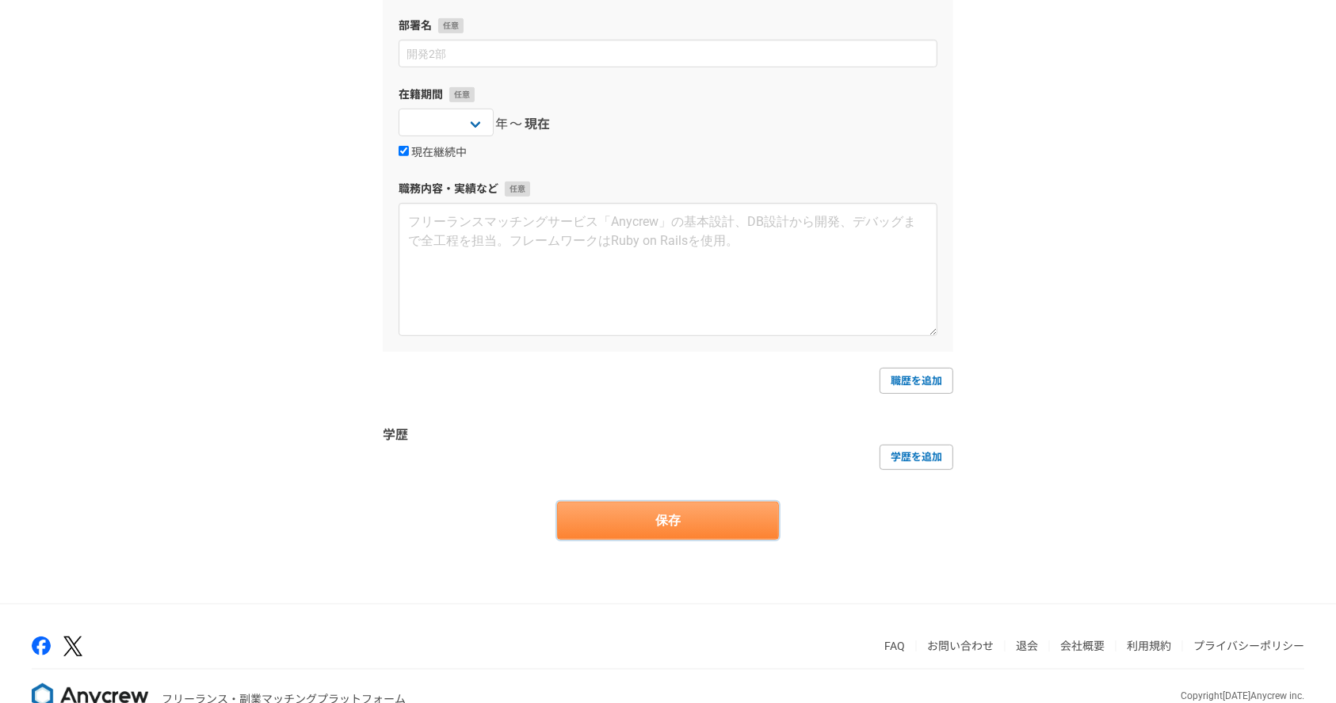
click at [685, 502] on button "保存" at bounding box center [668, 521] width 222 height 38
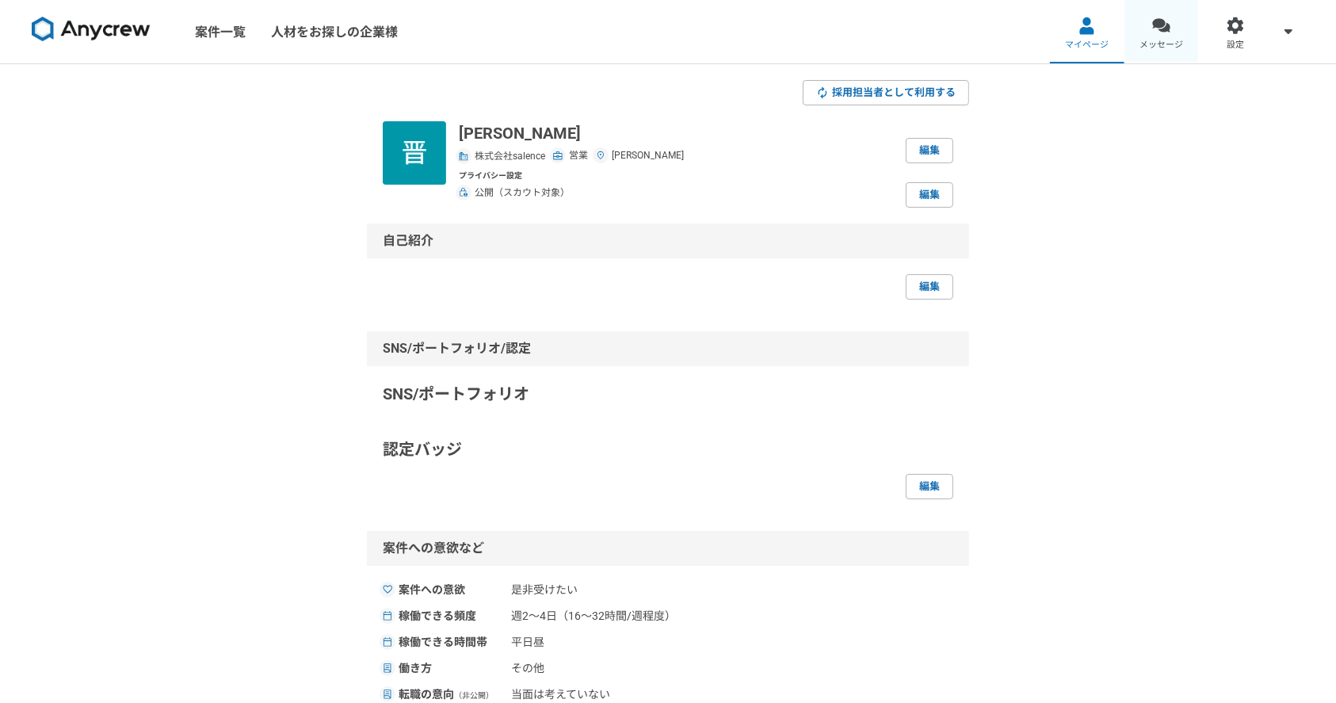
click at [1190, 45] on link "メッセージ" at bounding box center [1162, 31] width 74 height 63
